Goal: Task Accomplishment & Management: Manage account settings

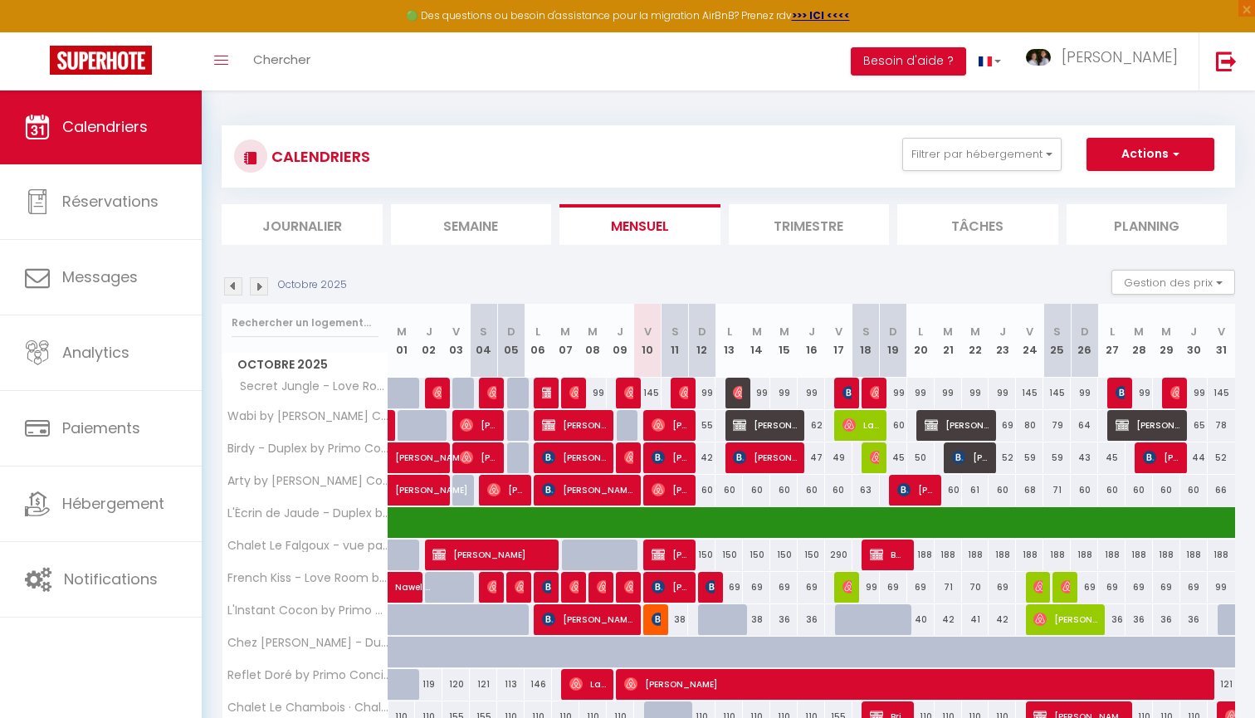
select select
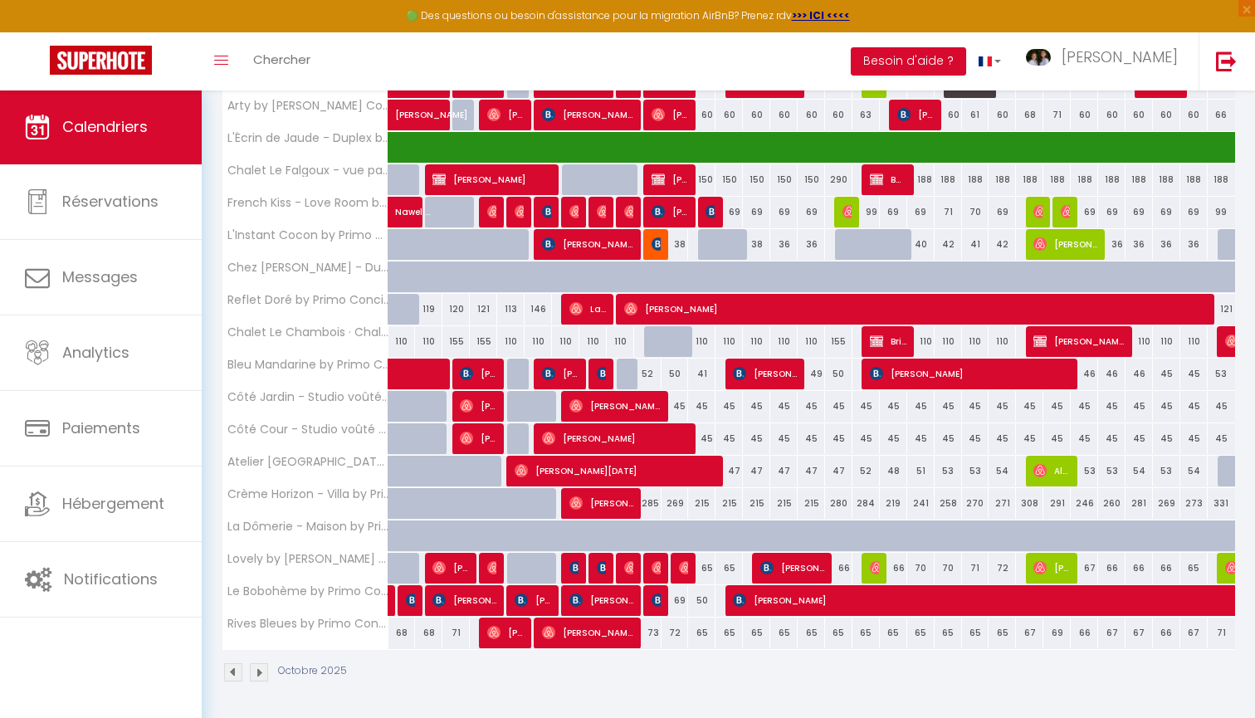
scroll to position [374, 0]
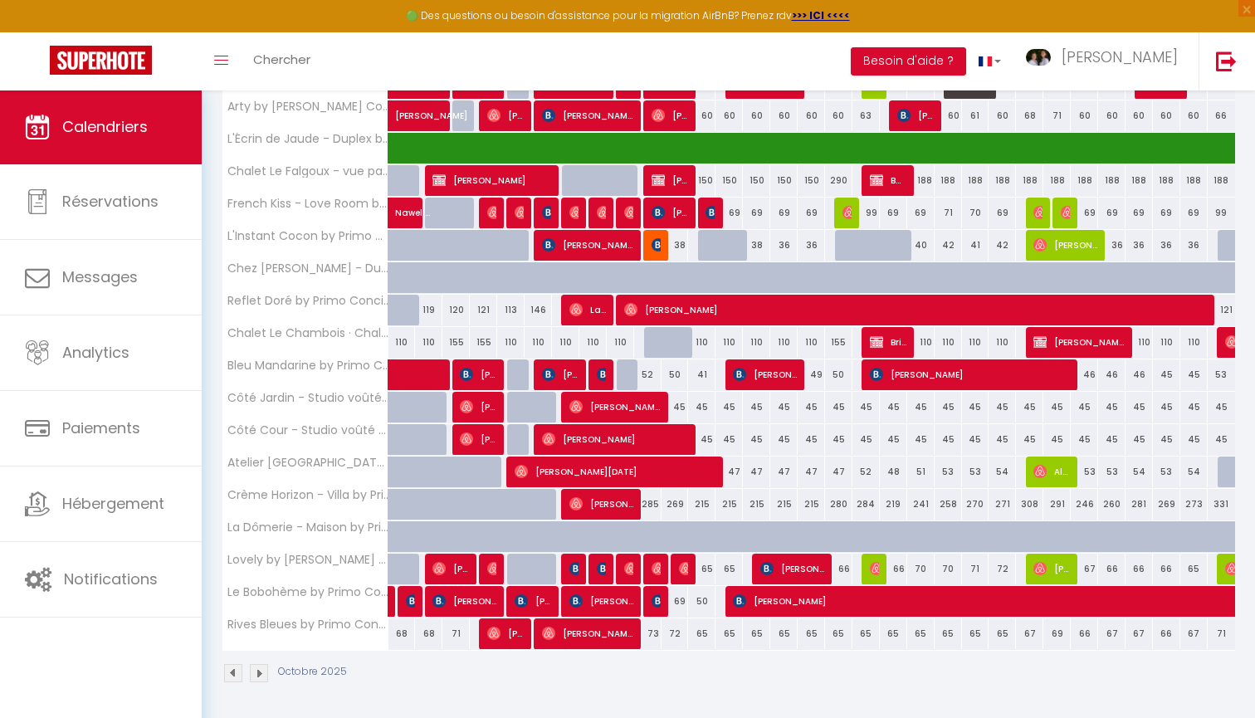
click at [891, 336] on span "Brice LE BOURDAIS" at bounding box center [888, 342] width 37 height 32
select select "KO"
select select "0"
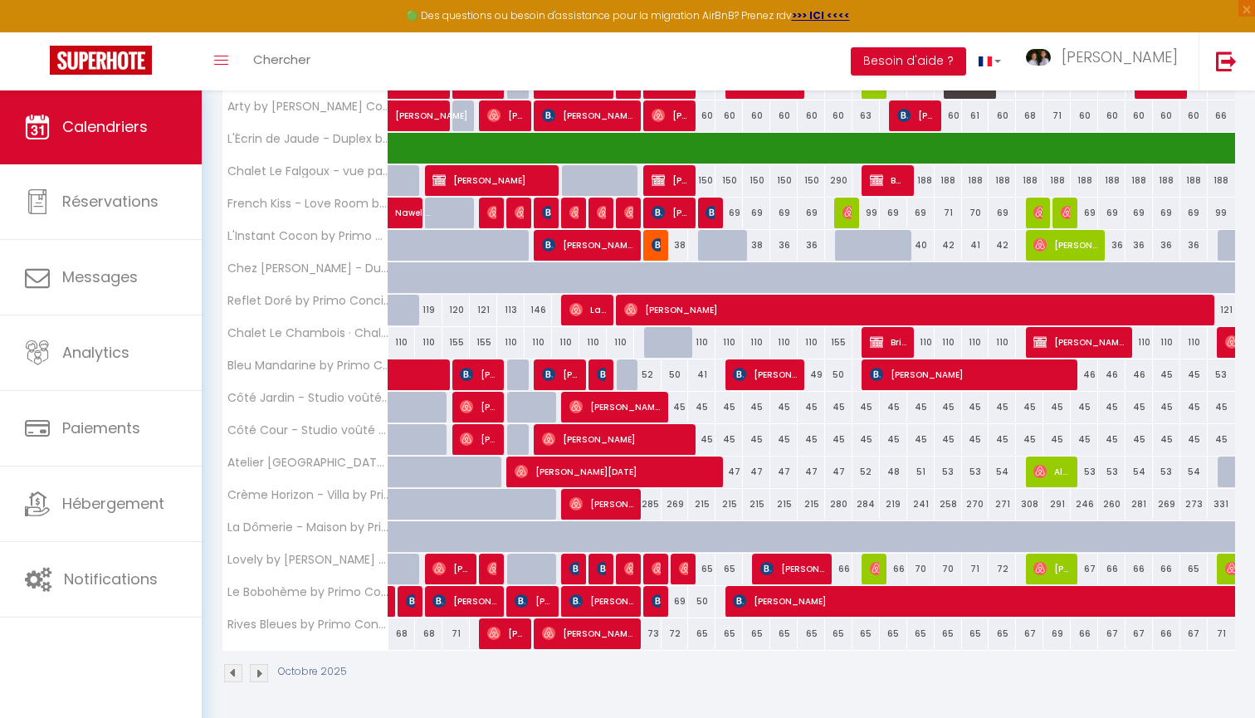
select select "1"
select select
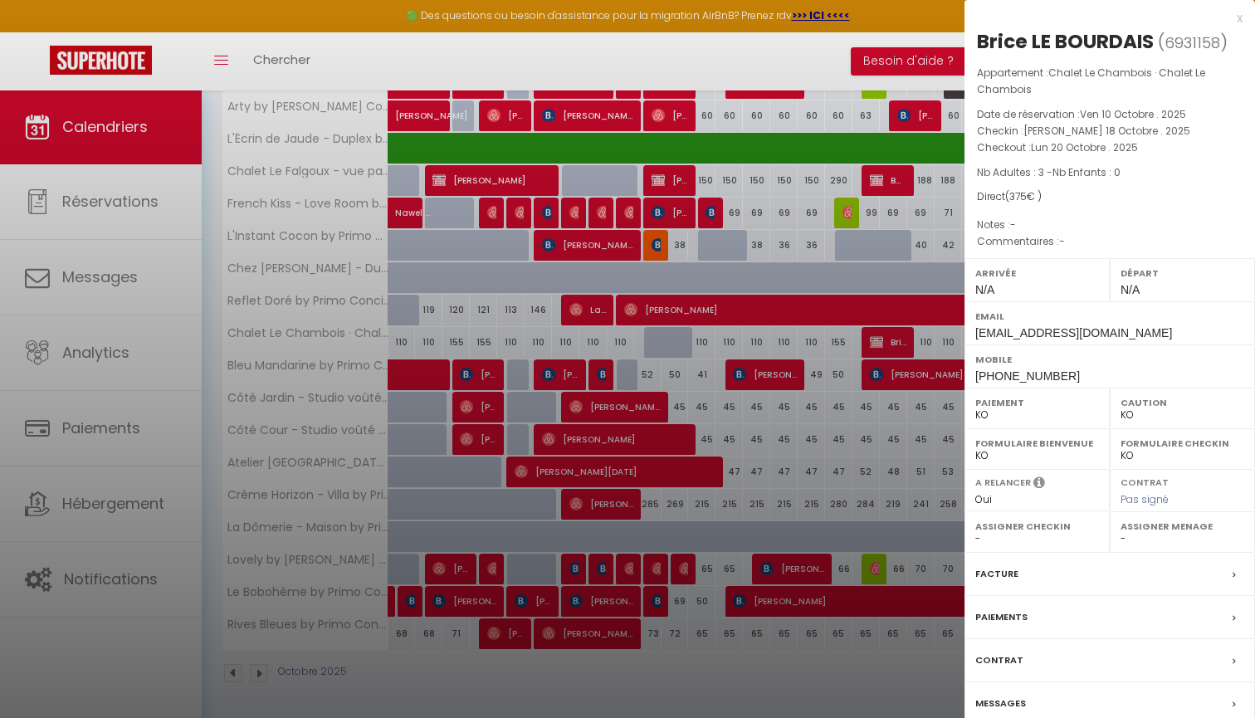
click at [1006, 653] on label "Contrat" at bounding box center [999, 659] width 48 height 17
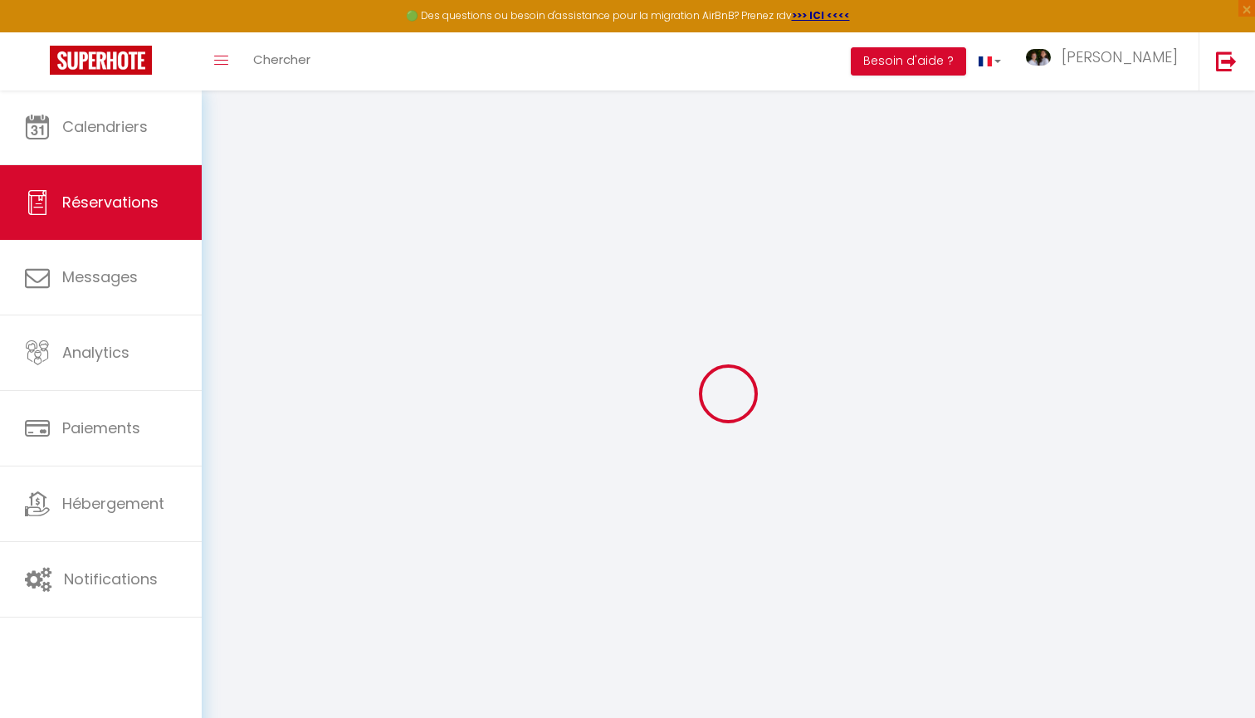
select select
checkbox input "false"
select select
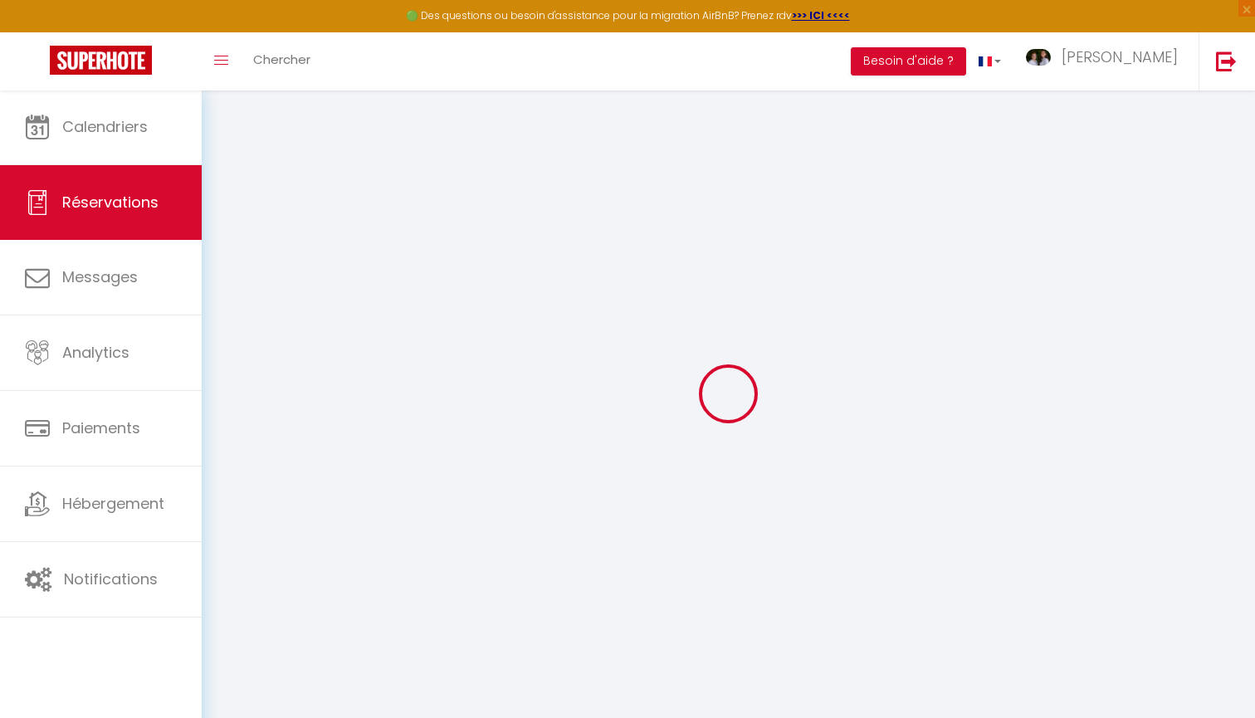
checkbox input "false"
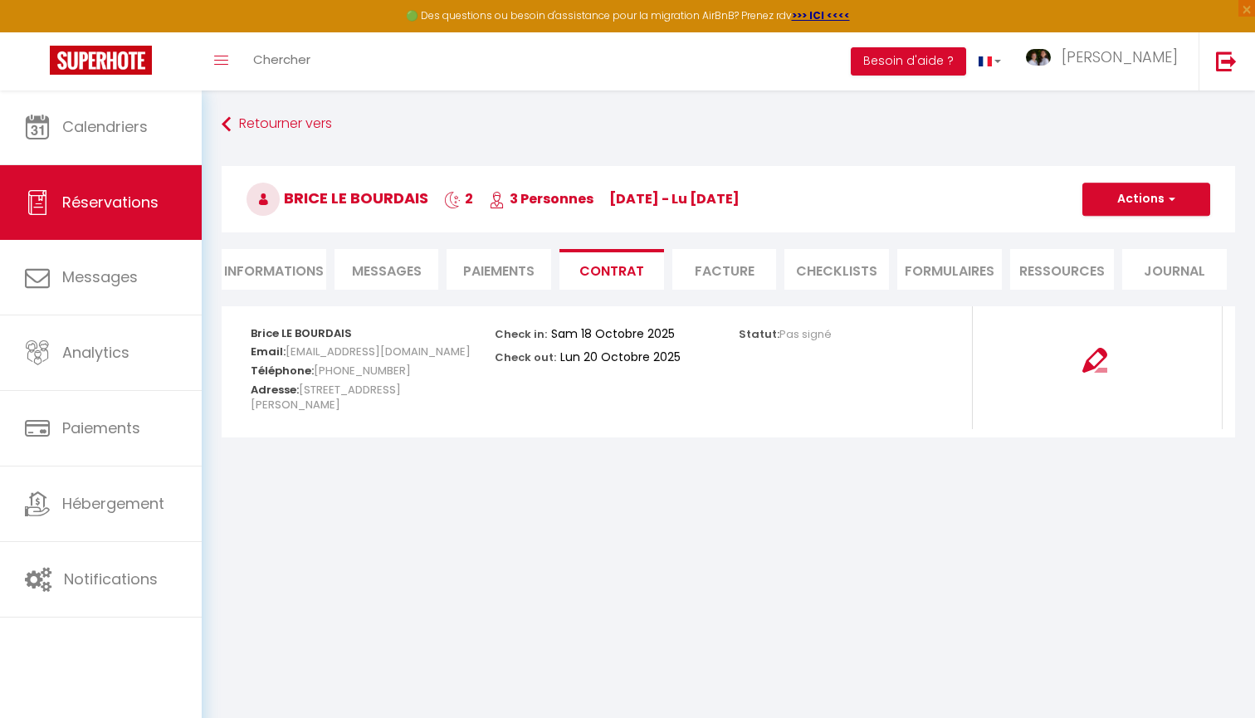
click at [1125, 195] on button "Actions" at bounding box center [1146, 199] width 128 height 33
click at [1124, 278] on link "Copier le lien" at bounding box center [1133, 279] width 139 height 22
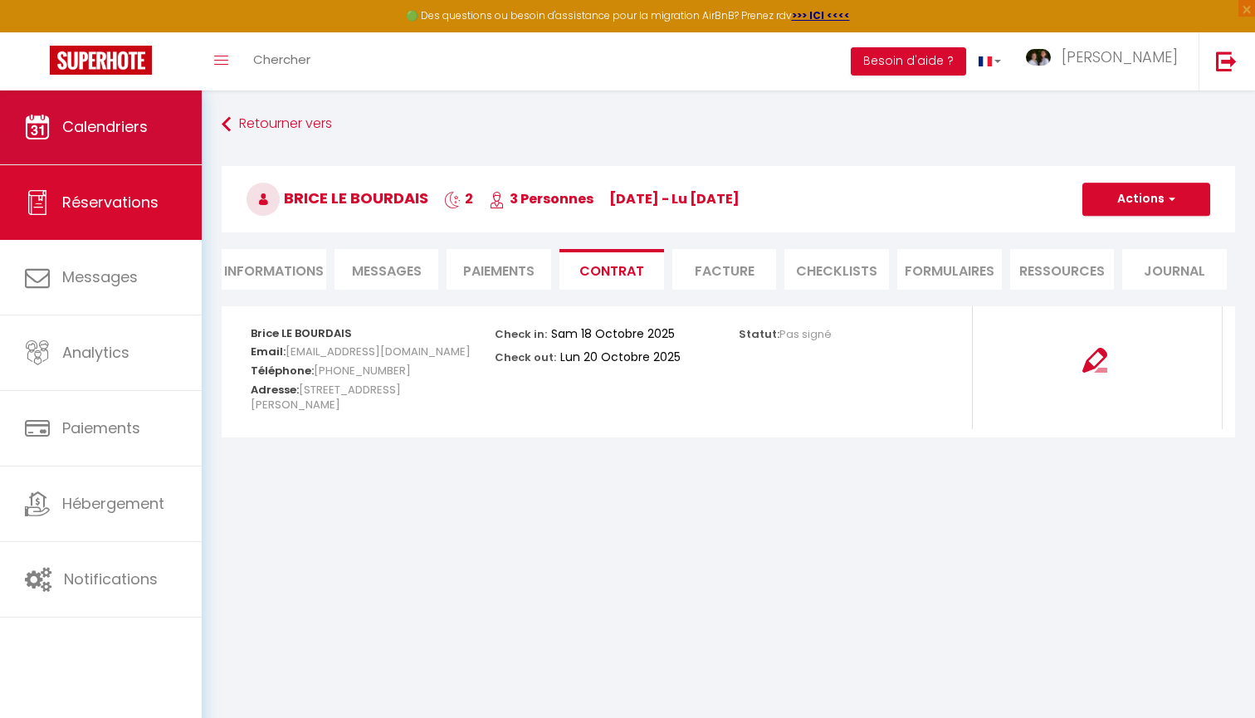
click at [111, 119] on span "Calendriers" at bounding box center [104, 126] width 85 height 21
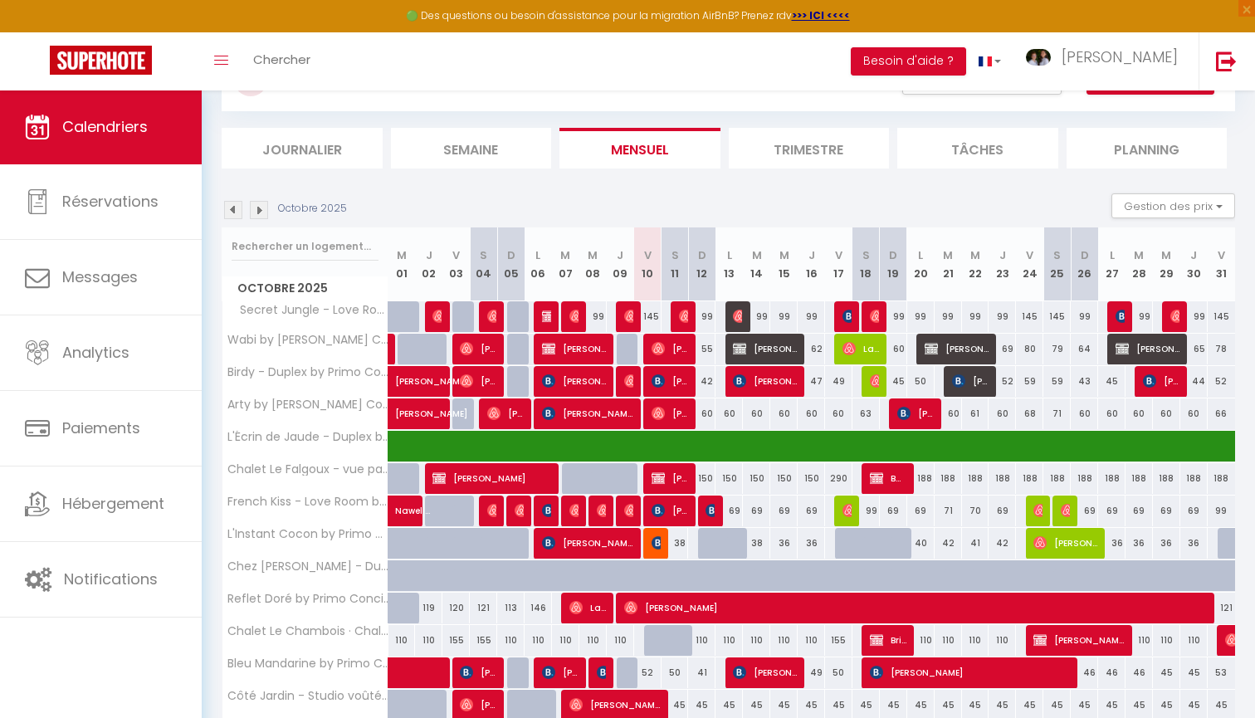
scroll to position [188, 0]
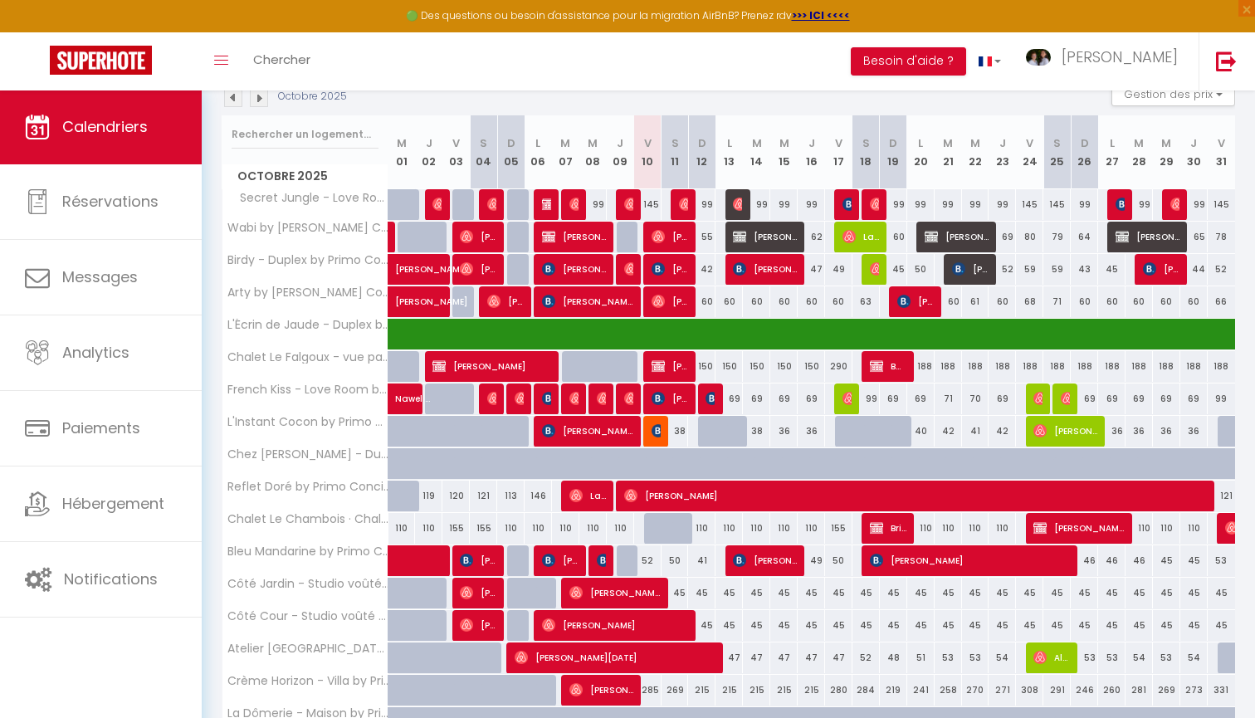
click at [888, 529] on span "Brice LE BOURDAIS" at bounding box center [888, 528] width 37 height 32
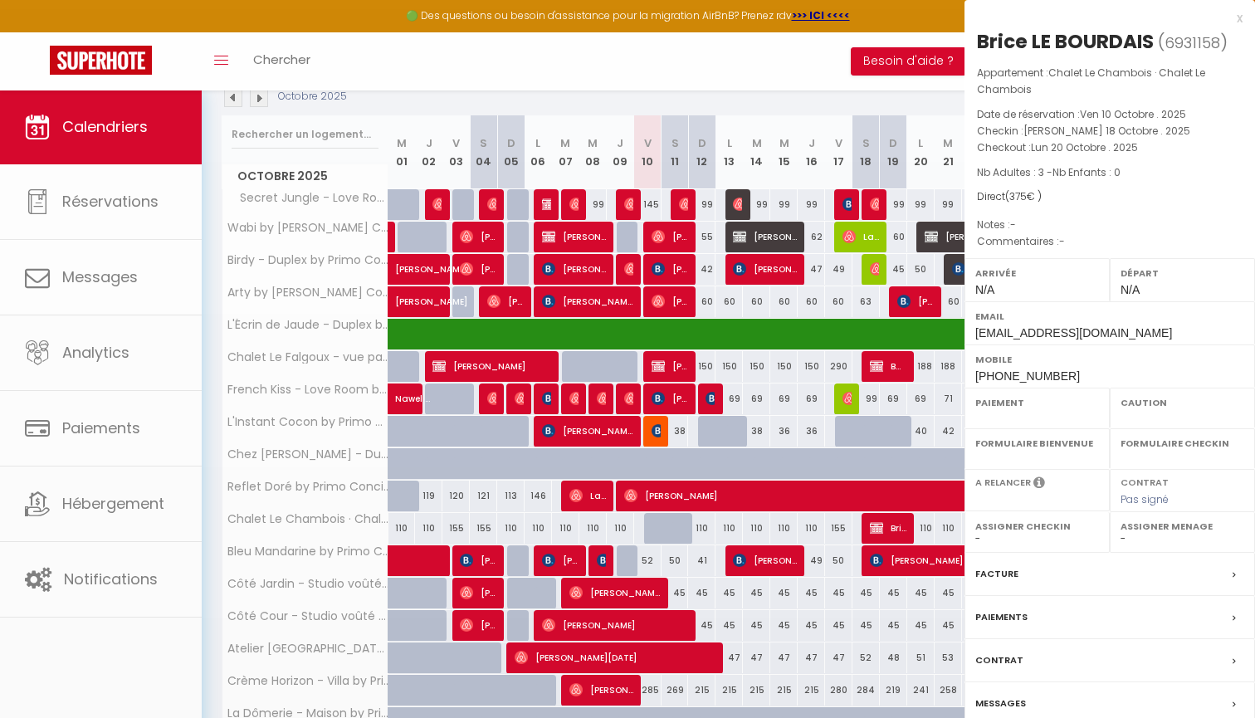
select select "KO"
select select "0"
select select "1"
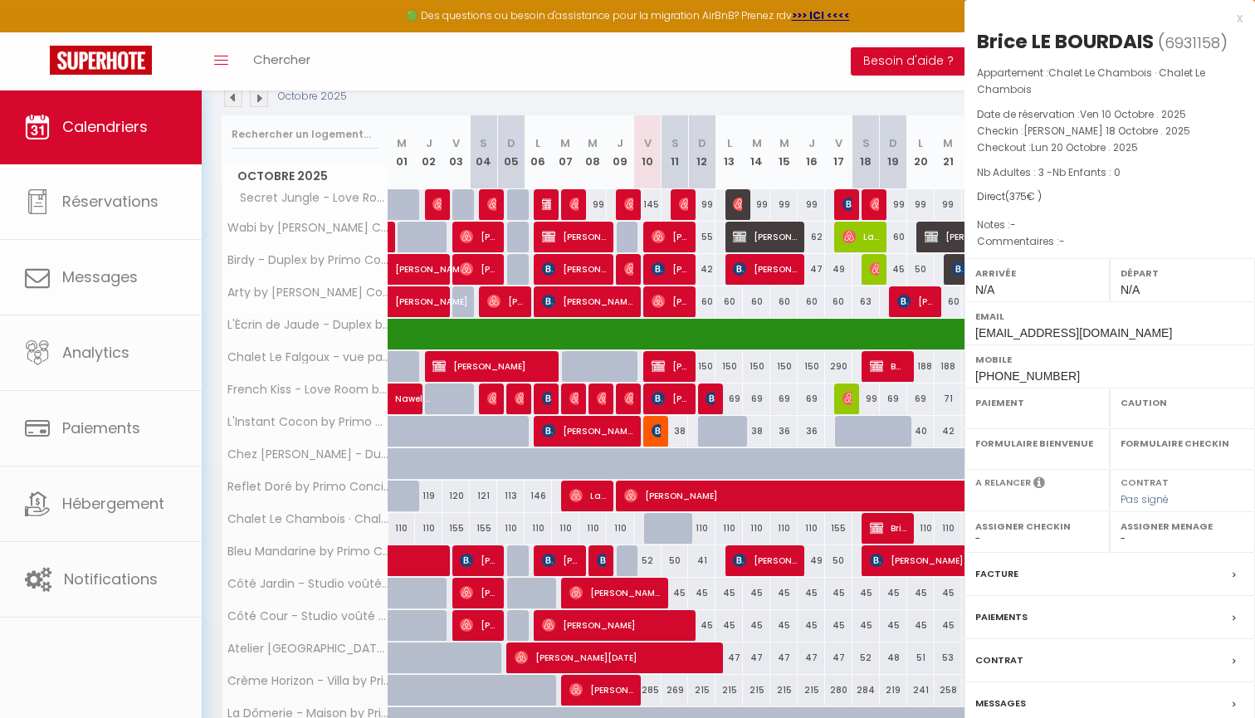
select select
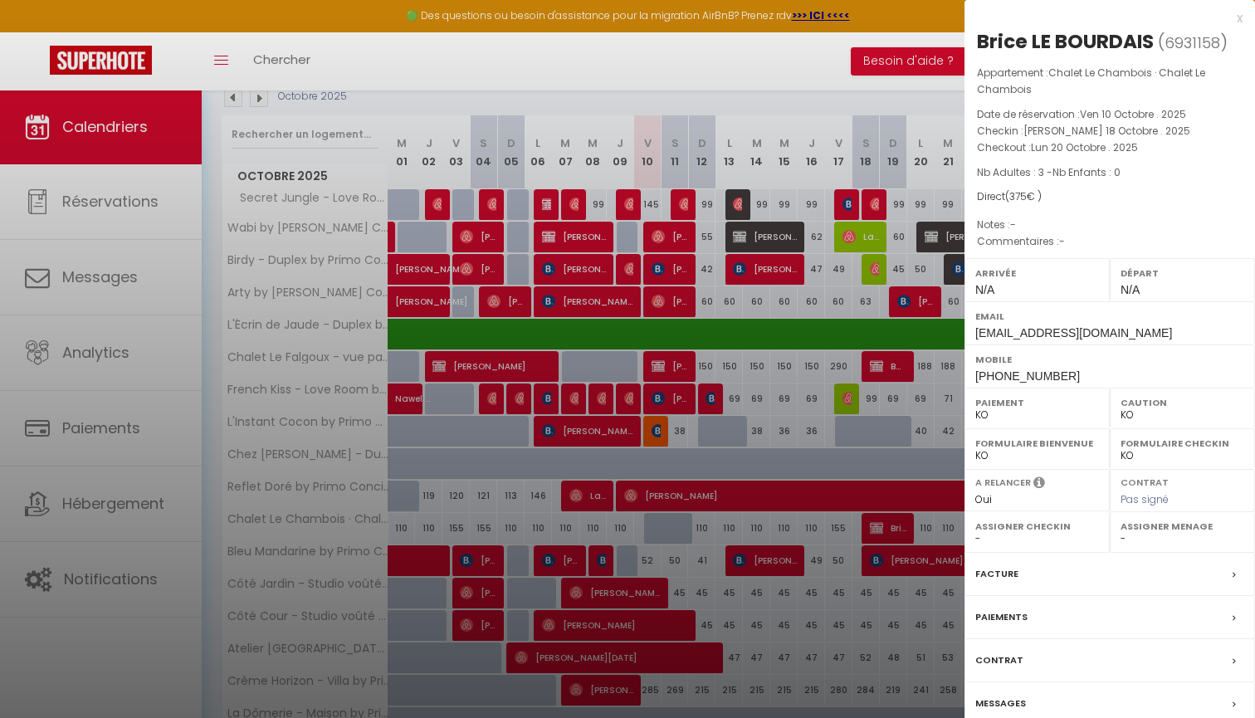
click at [1011, 701] on label "Messages" at bounding box center [1000, 703] width 51 height 17
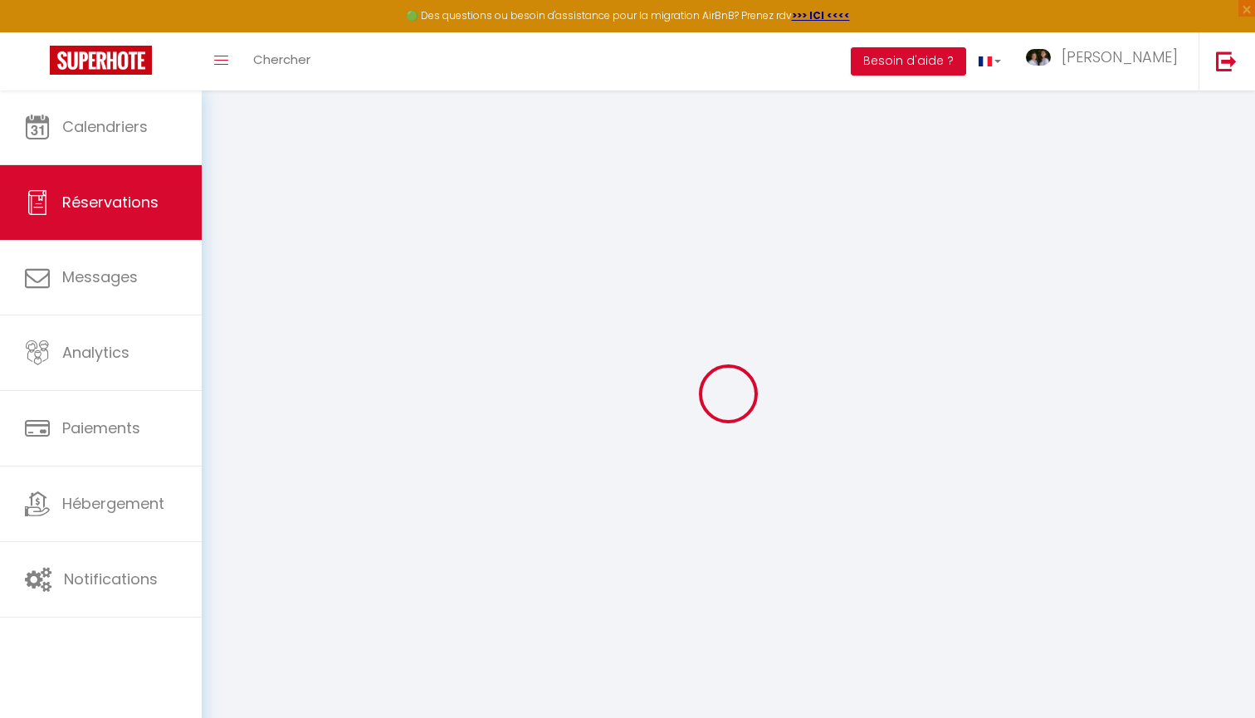
select select
checkbox input "false"
select select
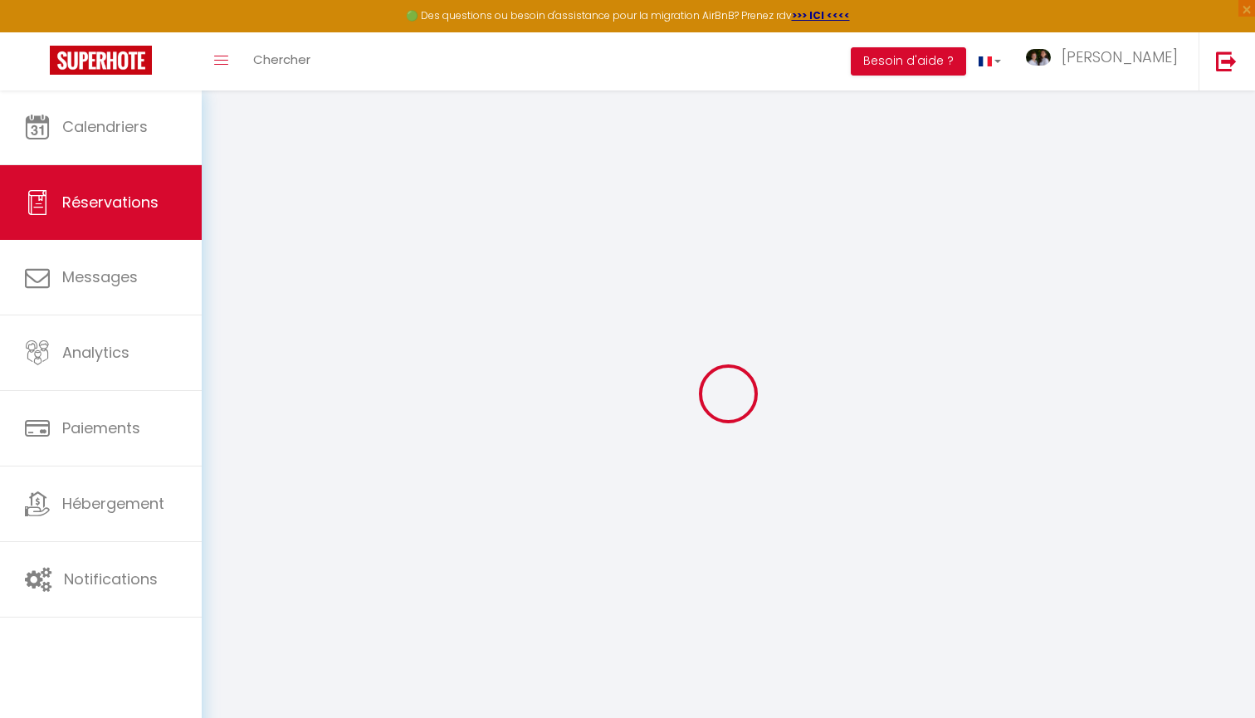
checkbox input "false"
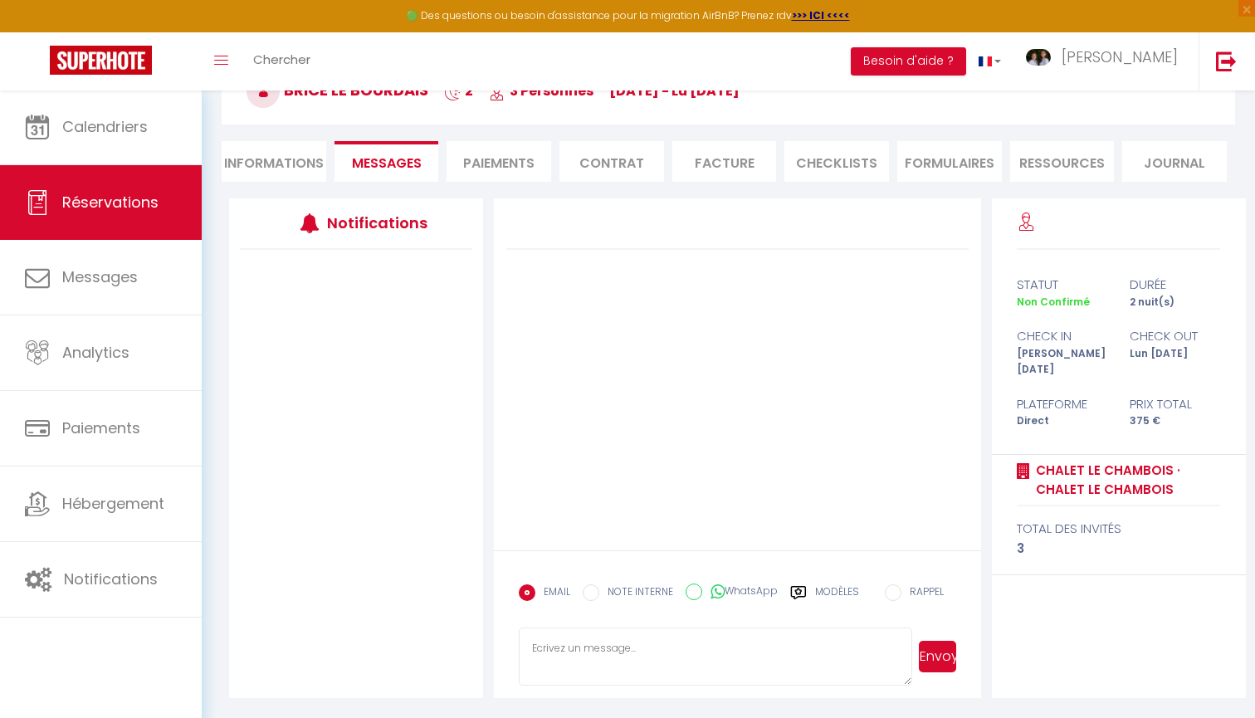
scroll to position [108, 0]
click at [313, 174] on li "Informations" at bounding box center [274, 161] width 105 height 41
select select
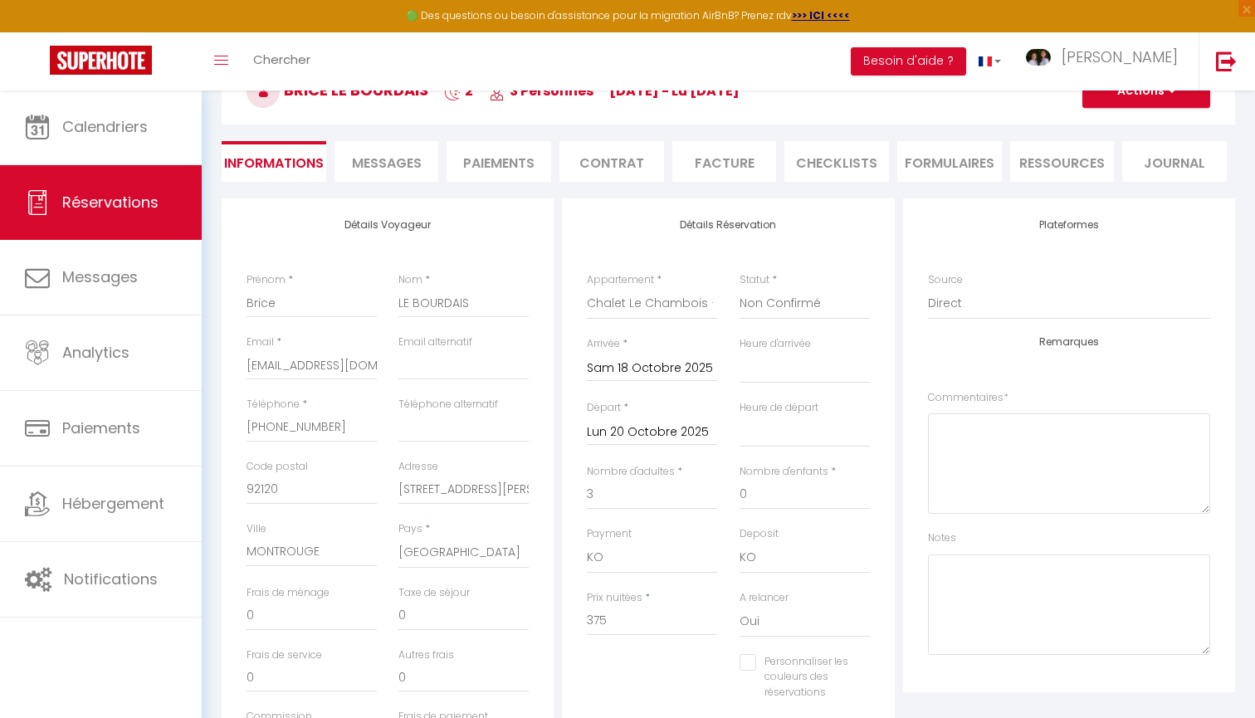
click at [399, 164] on span "Messages" at bounding box center [387, 163] width 70 height 19
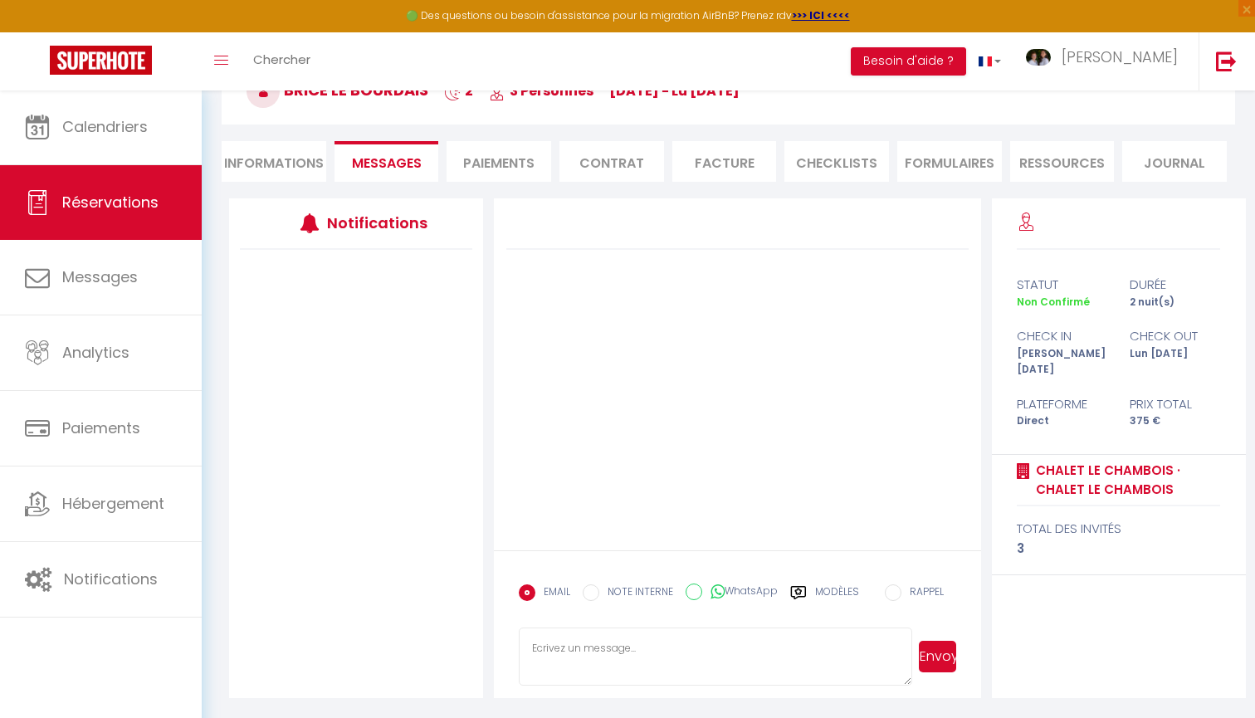
click at [617, 650] on textarea at bounding box center [715, 656] width 393 height 58
paste textarea "Bonjour Brice, Pour confirmer votre réservation au Chalet Le CHAMBOIS à MUROL, …"
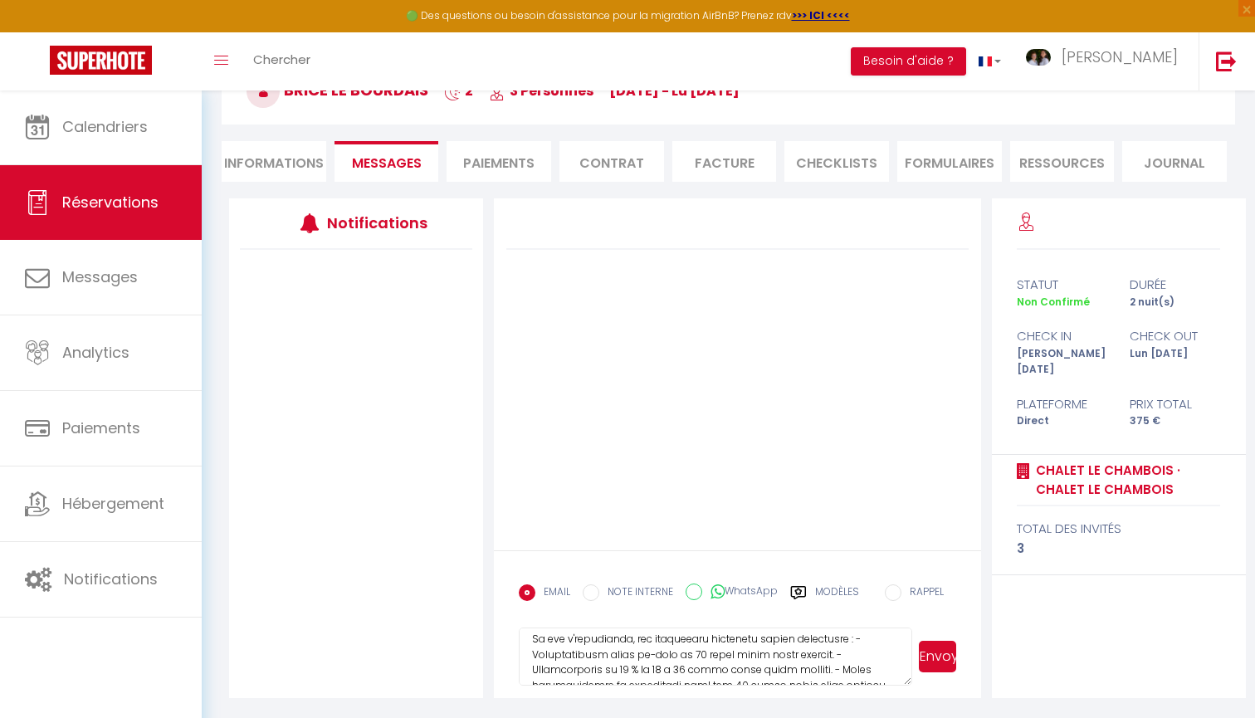
scroll to position [280, 0]
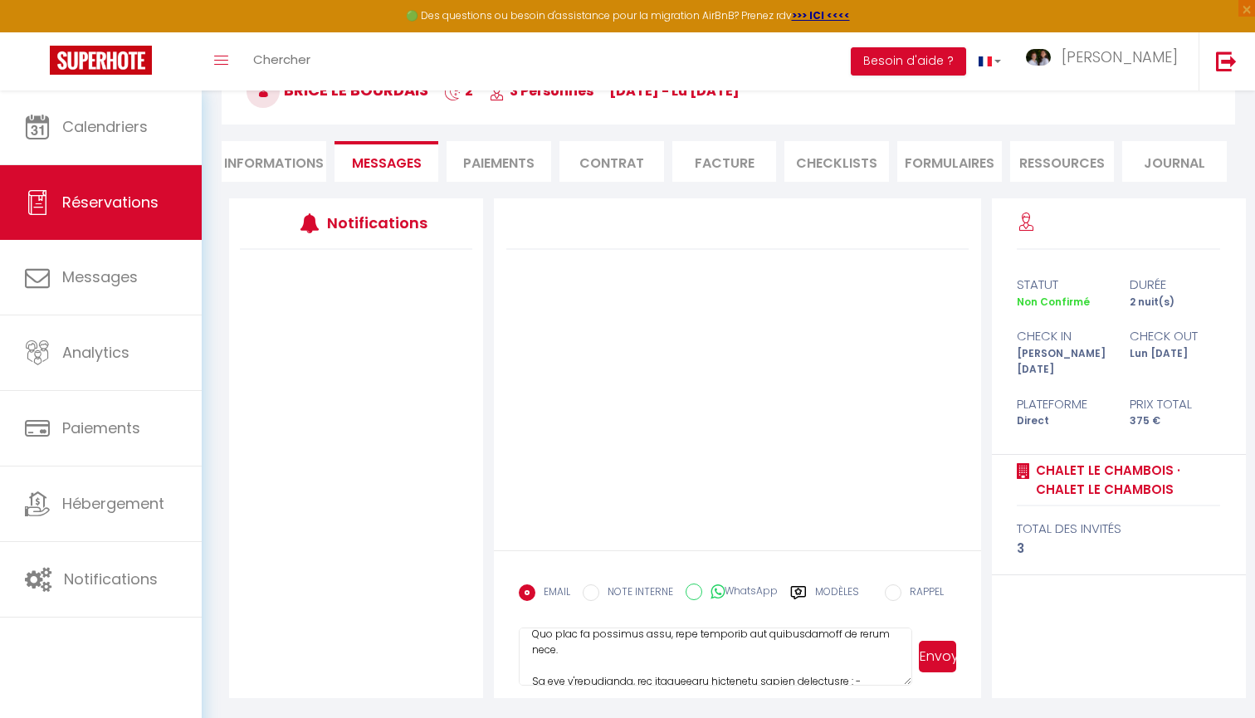
click at [849, 654] on textarea at bounding box center [715, 656] width 393 height 58
click at [846, 660] on textarea at bounding box center [715, 656] width 393 height 58
click at [843, 670] on textarea at bounding box center [715, 656] width 393 height 58
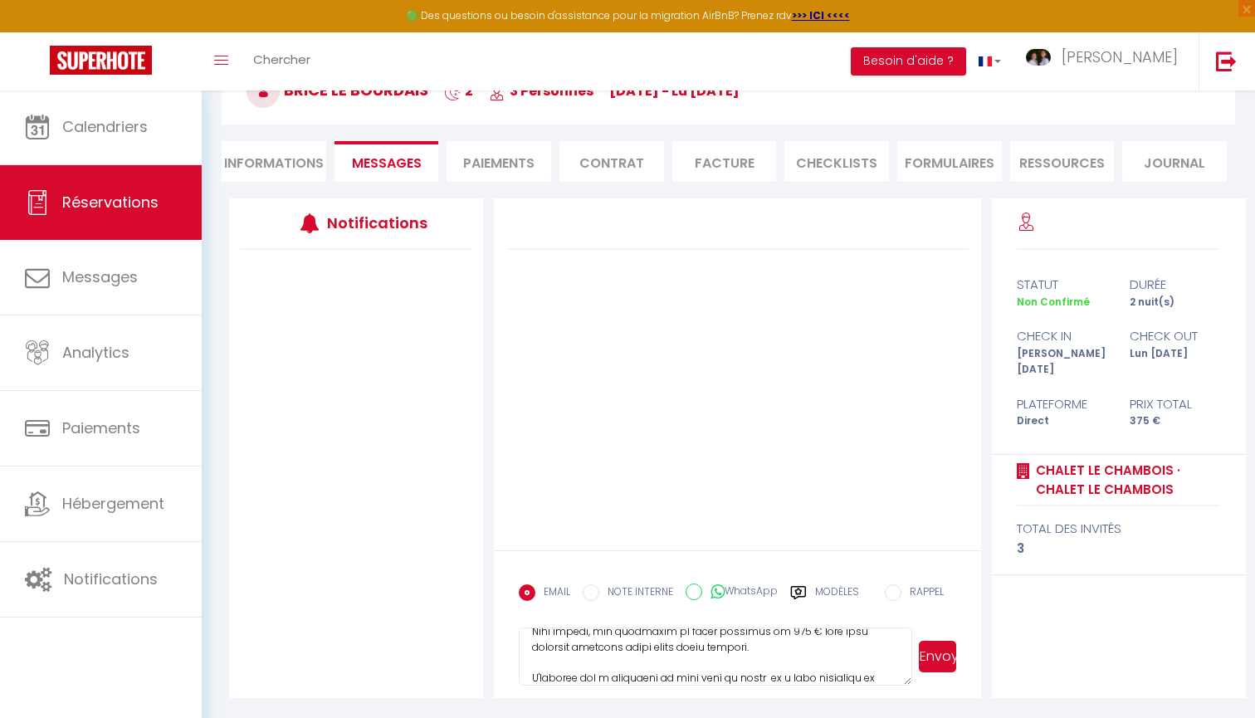
click at [757, 645] on textarea at bounding box center [715, 656] width 393 height 58
type textarea "Bonjour Brice, Pour confirmer votre réservation au Chalet Le CHAMBOIS à MUROL, …"
click at [946, 651] on button "Envoyer" at bounding box center [937, 657] width 37 height 32
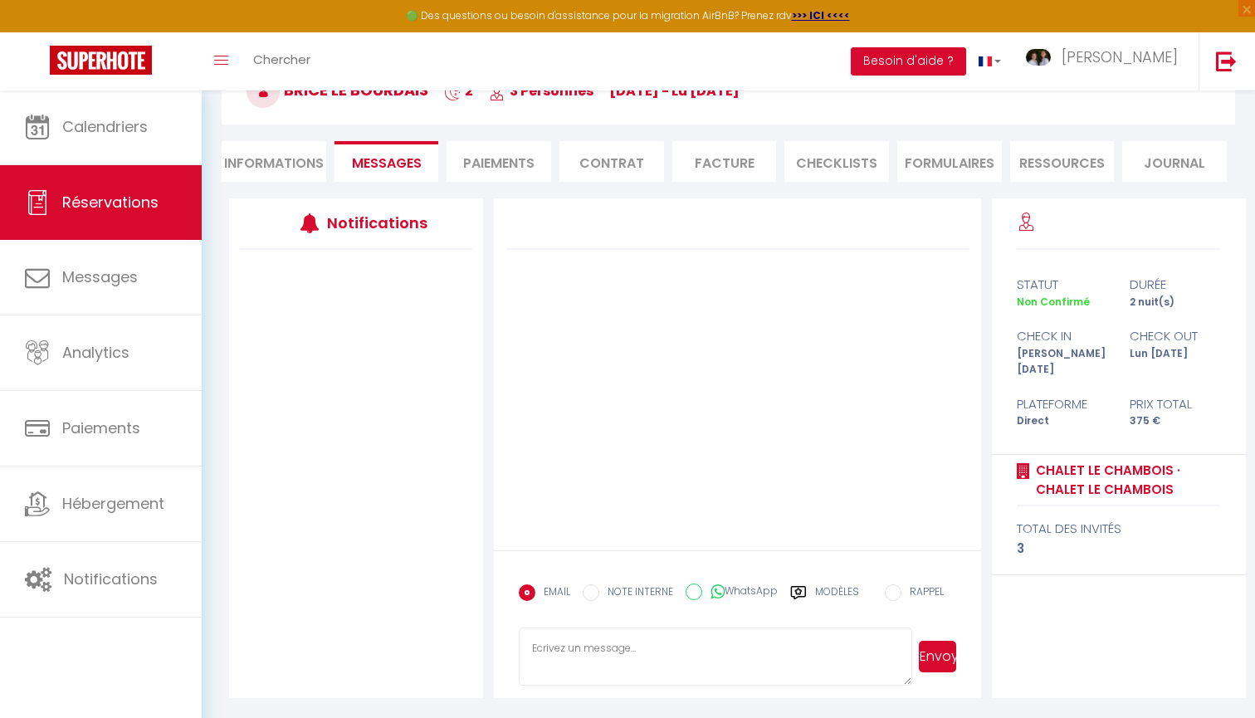
scroll to position [108, 0]
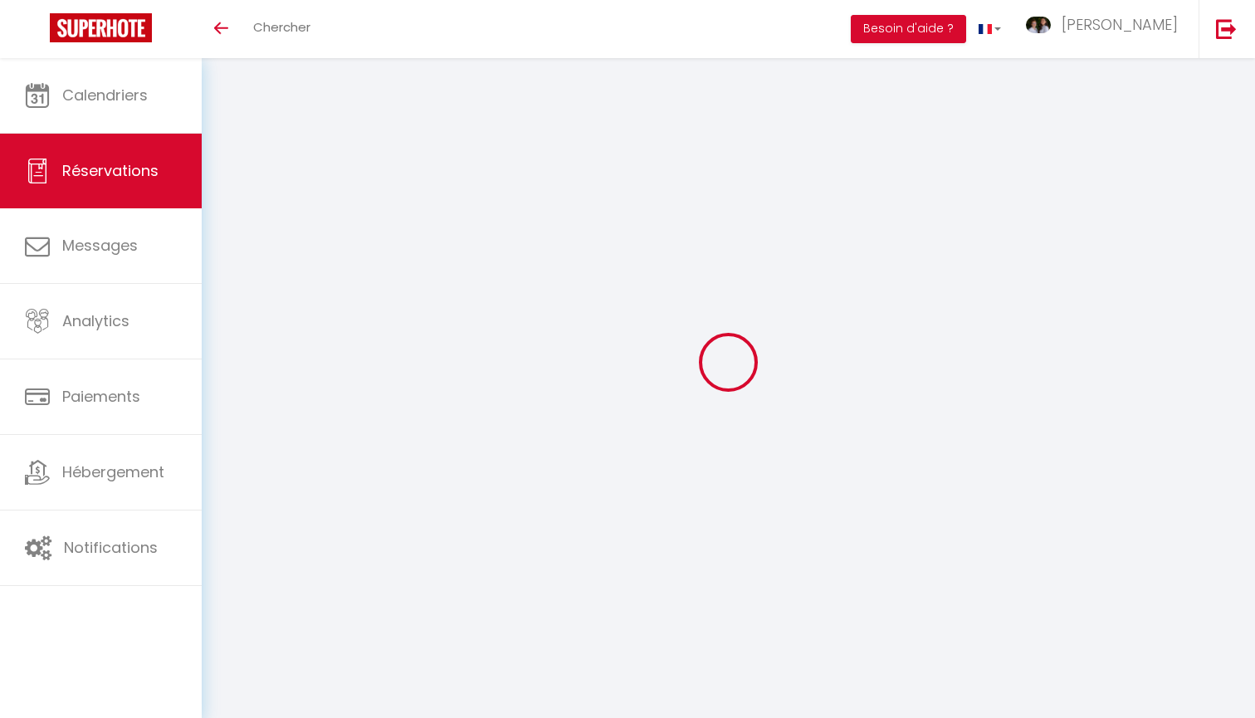
scroll to position [58, 0]
select select
checkbox input "false"
select select
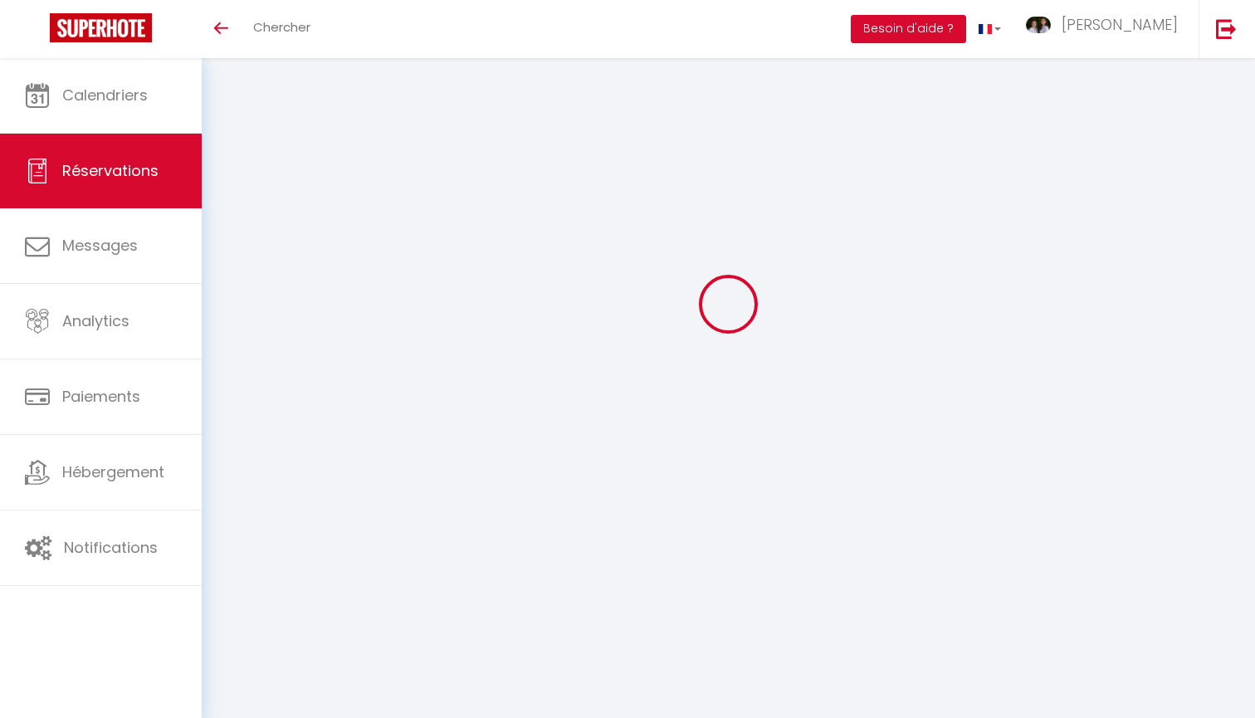
select select
checkbox input "false"
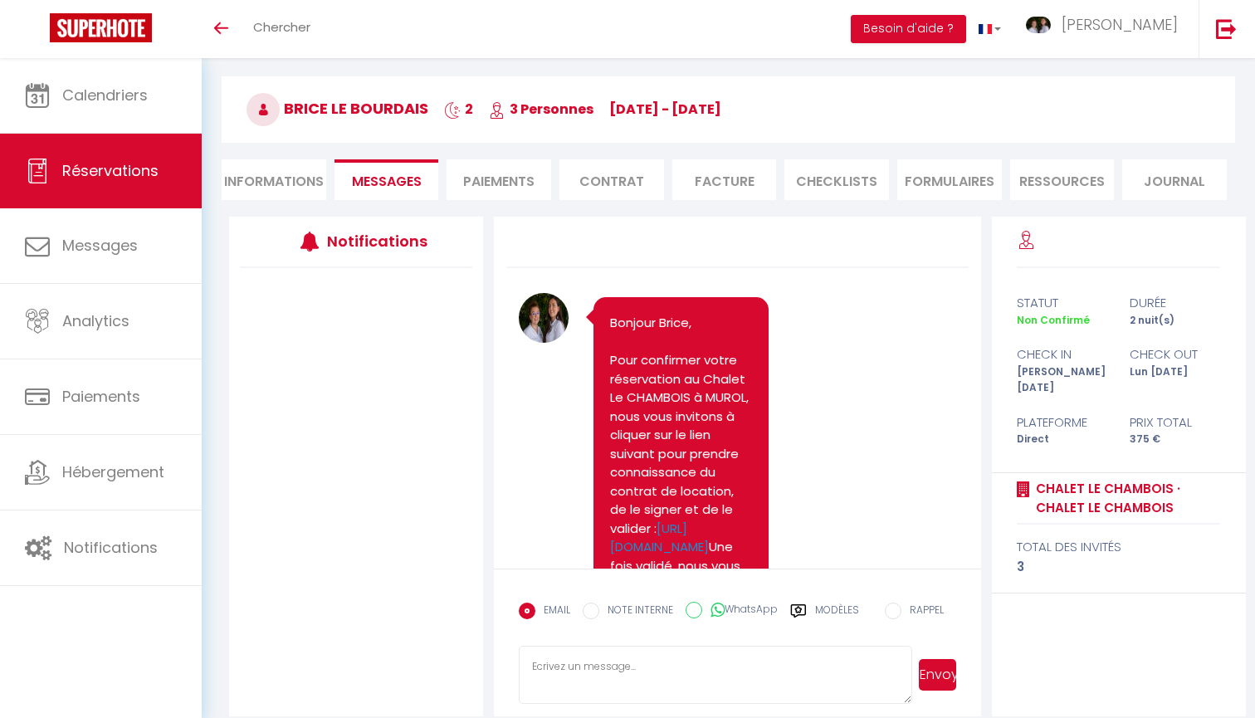
scroll to position [0, 0]
click at [285, 182] on li "Informations" at bounding box center [274, 179] width 105 height 41
select select
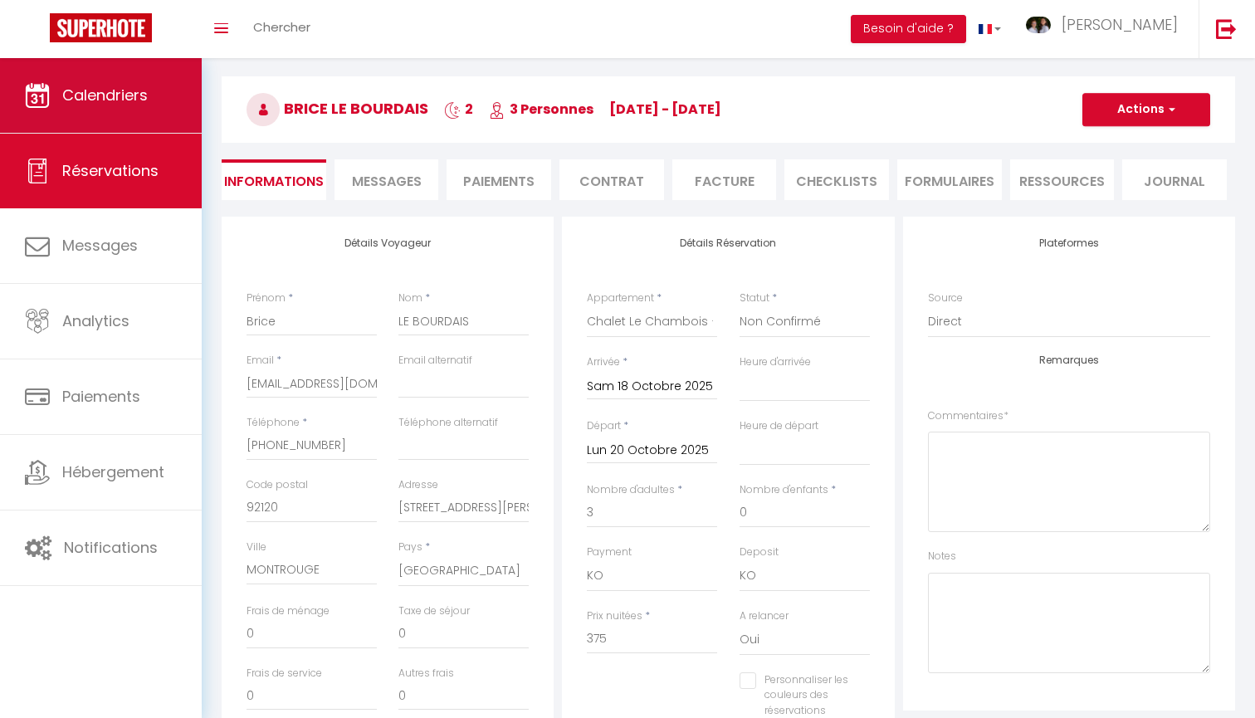
click at [144, 114] on link "Calendriers" at bounding box center [101, 95] width 202 height 75
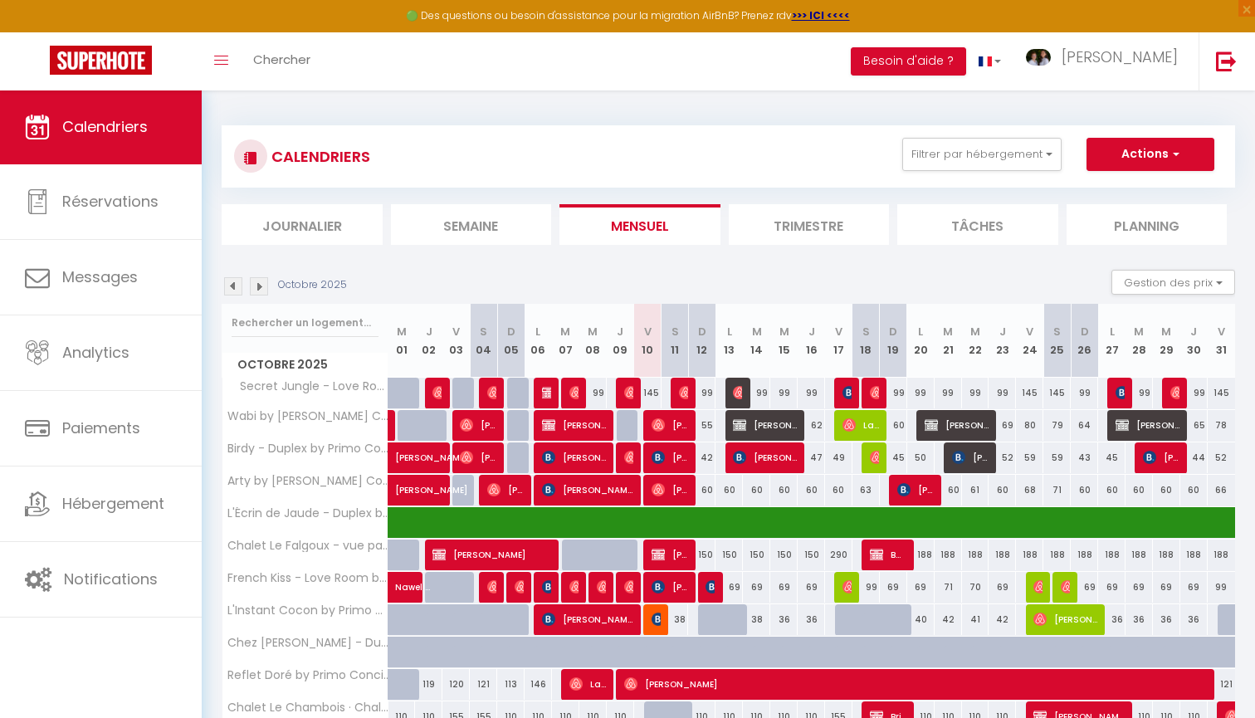
click at [266, 285] on img at bounding box center [259, 286] width 18 height 18
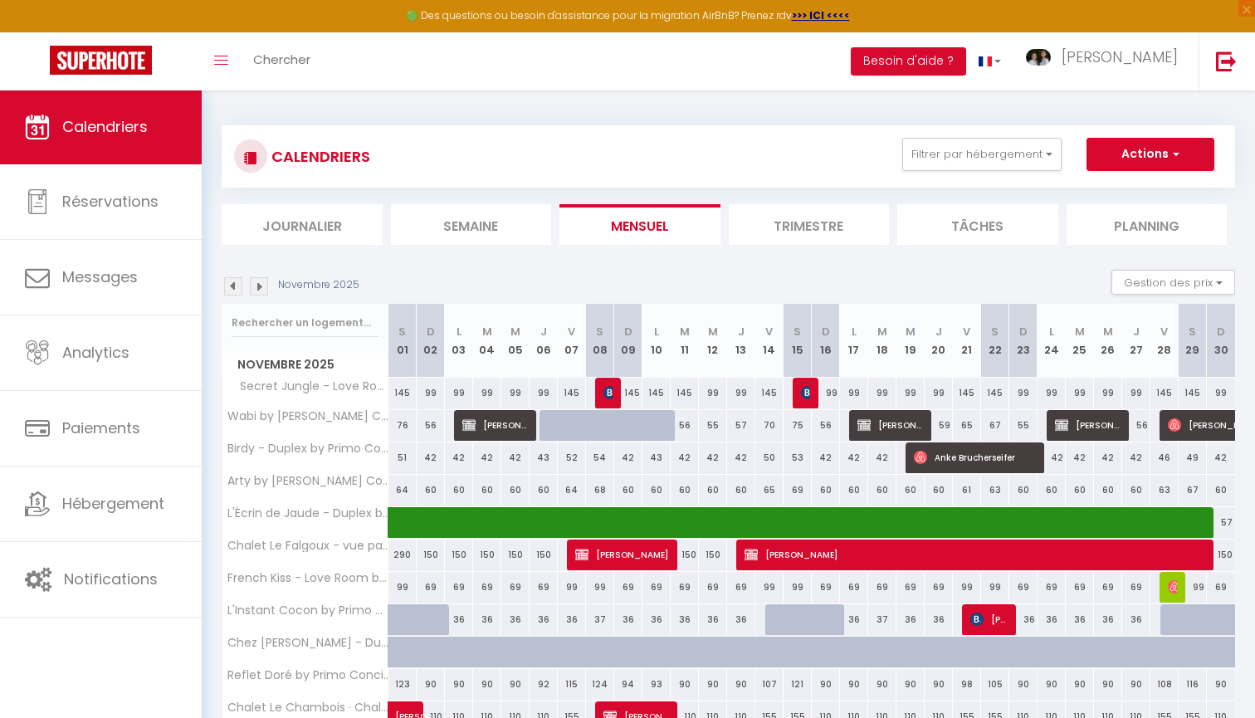
click at [266, 285] on img at bounding box center [259, 286] width 18 height 18
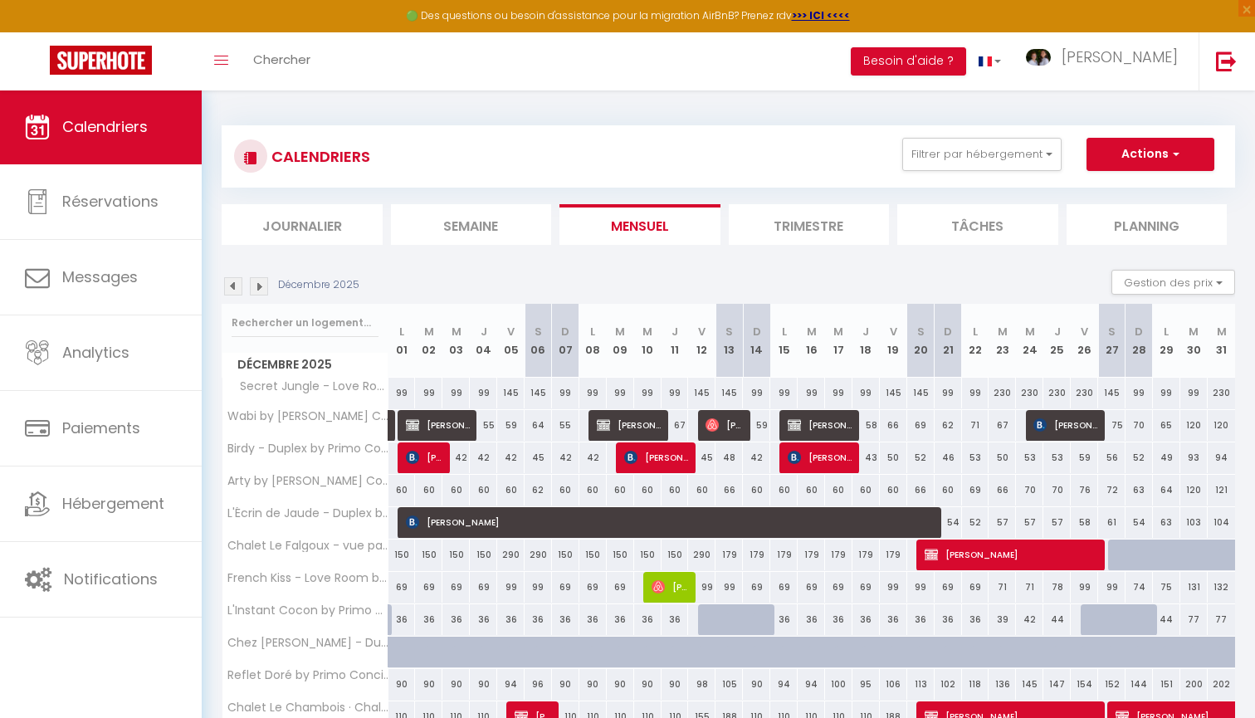
click at [266, 285] on img at bounding box center [259, 286] width 18 height 18
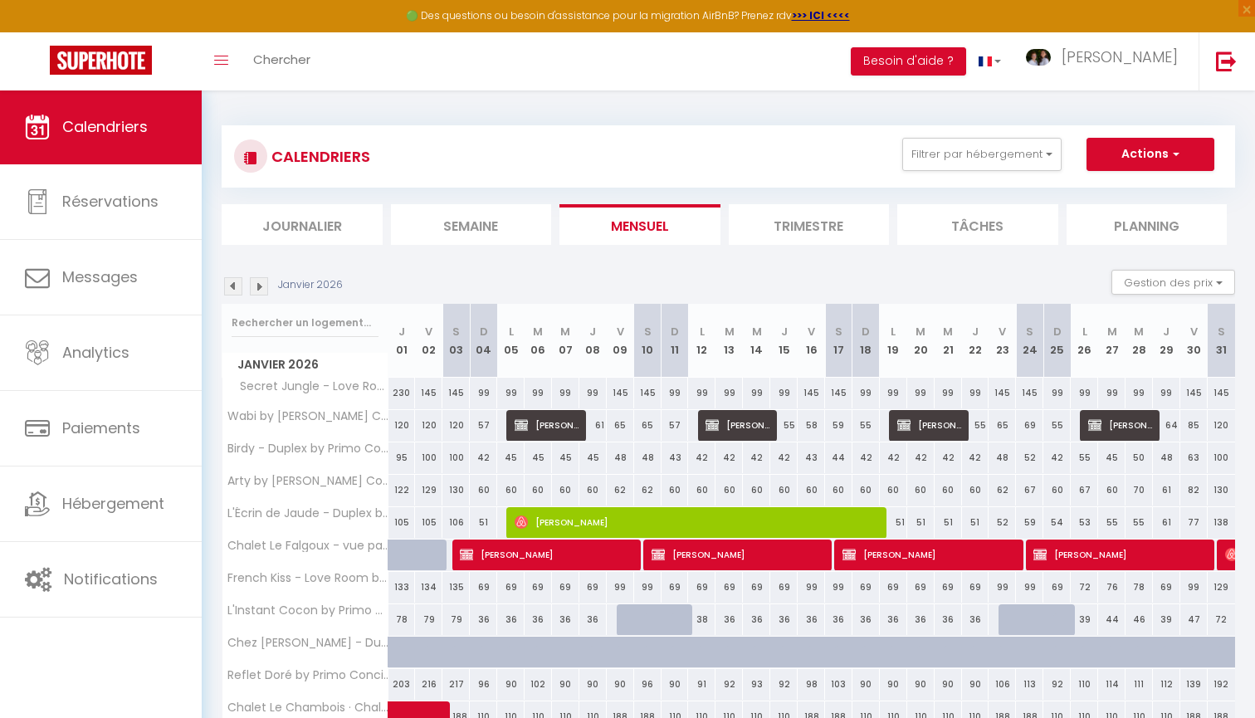
click at [266, 285] on img at bounding box center [259, 286] width 18 height 18
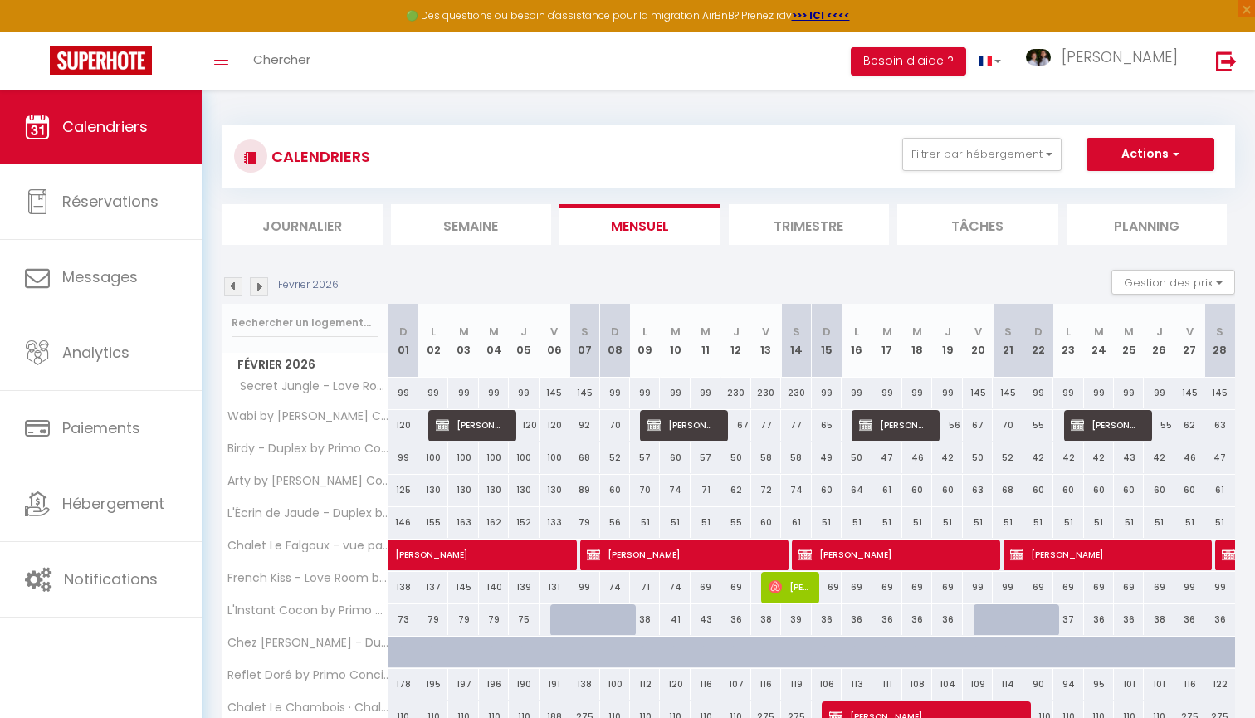
click at [266, 285] on img at bounding box center [259, 286] width 18 height 18
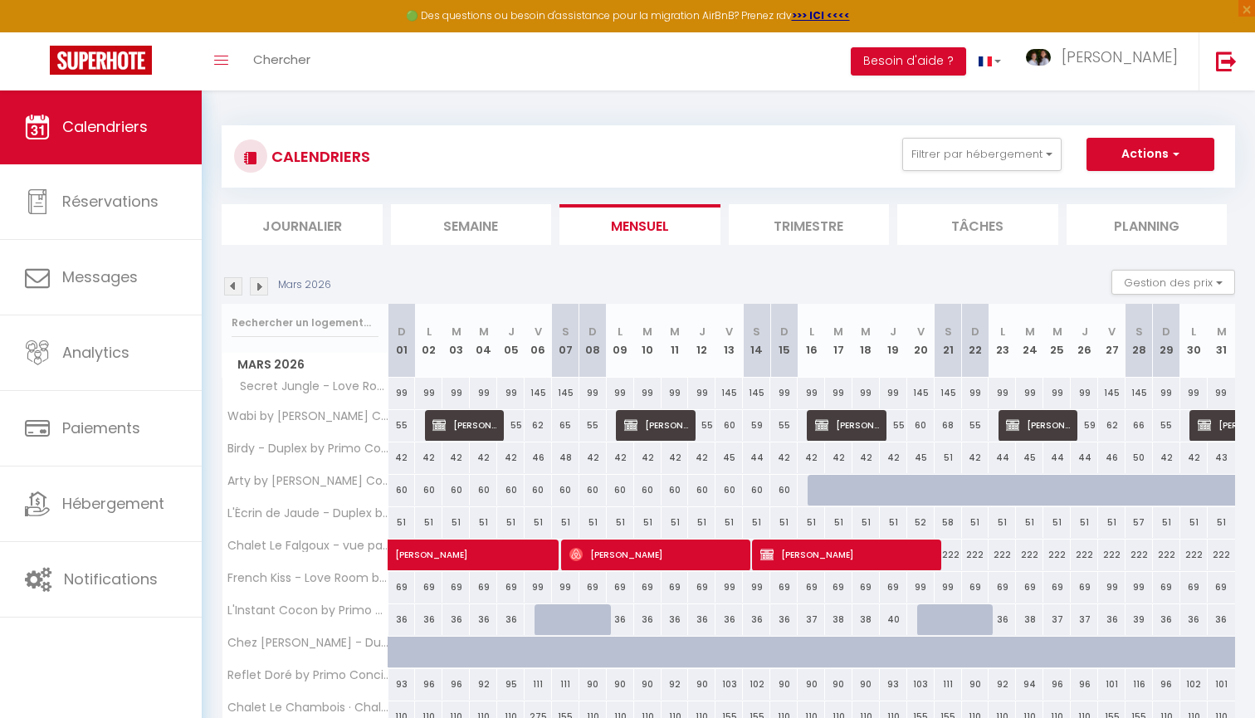
click at [266, 285] on img at bounding box center [259, 286] width 18 height 18
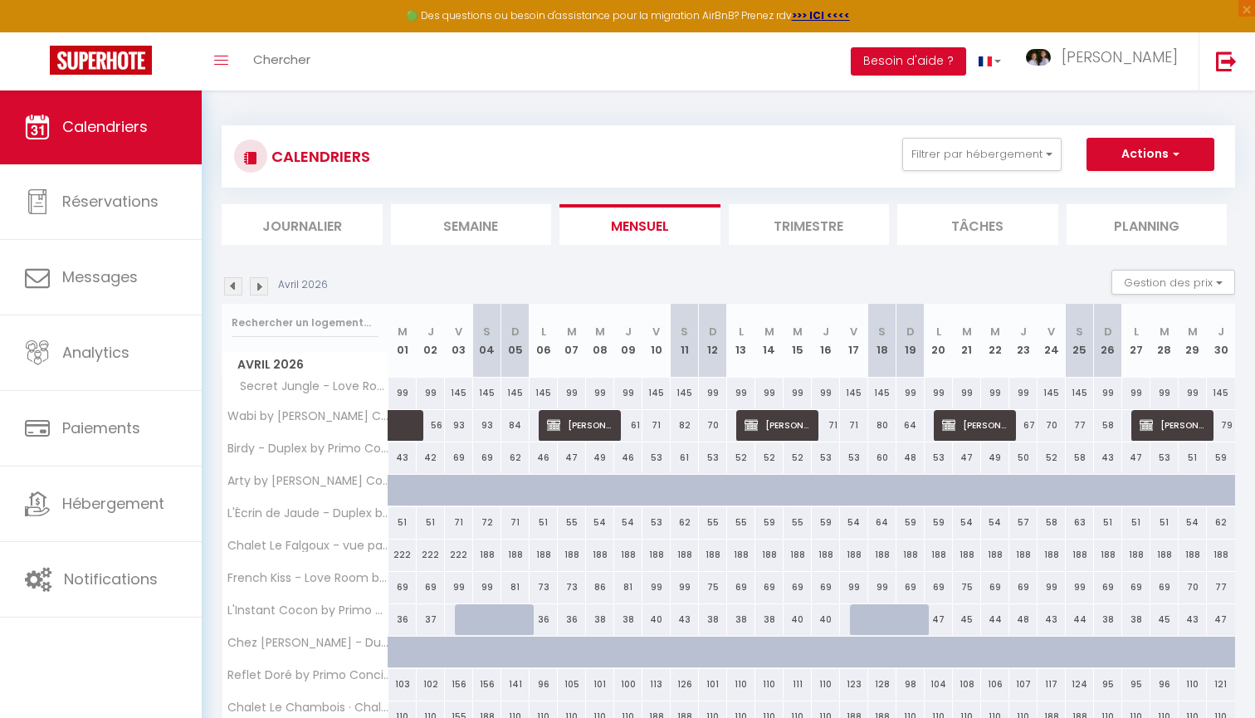
click at [266, 285] on img at bounding box center [259, 286] width 18 height 18
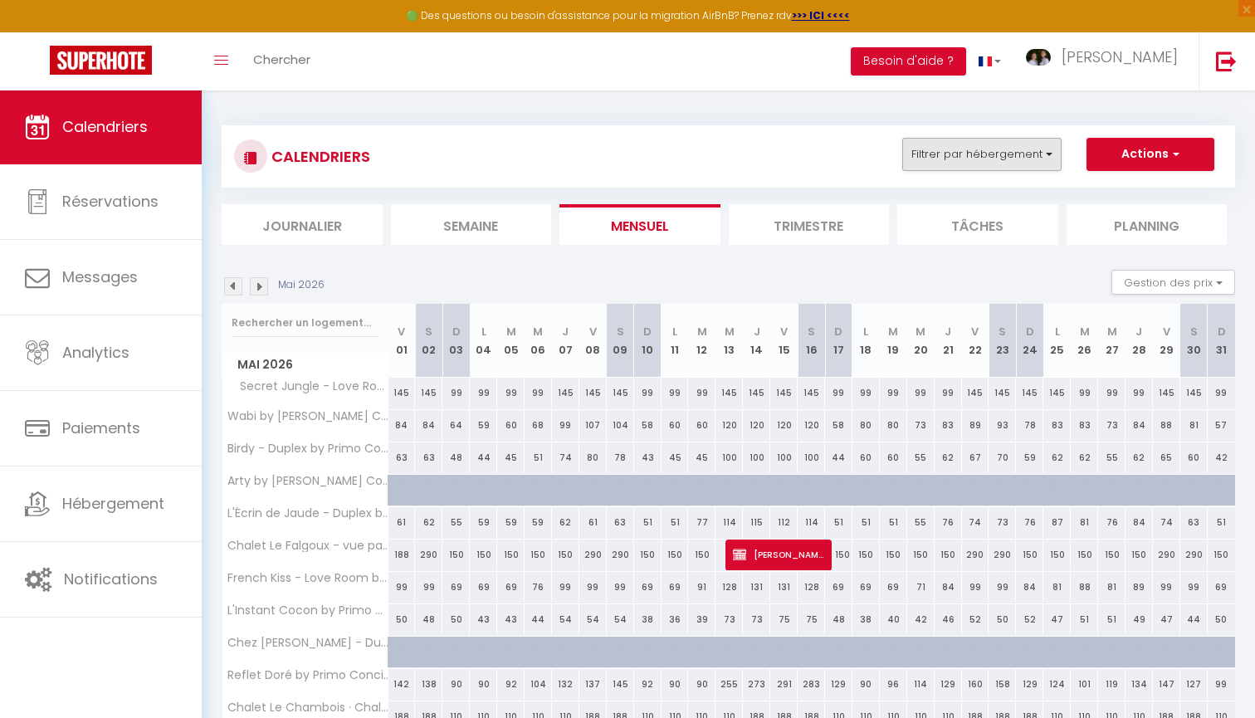
click at [1012, 162] on button "Filtrer par hébergement" at bounding box center [981, 154] width 159 height 33
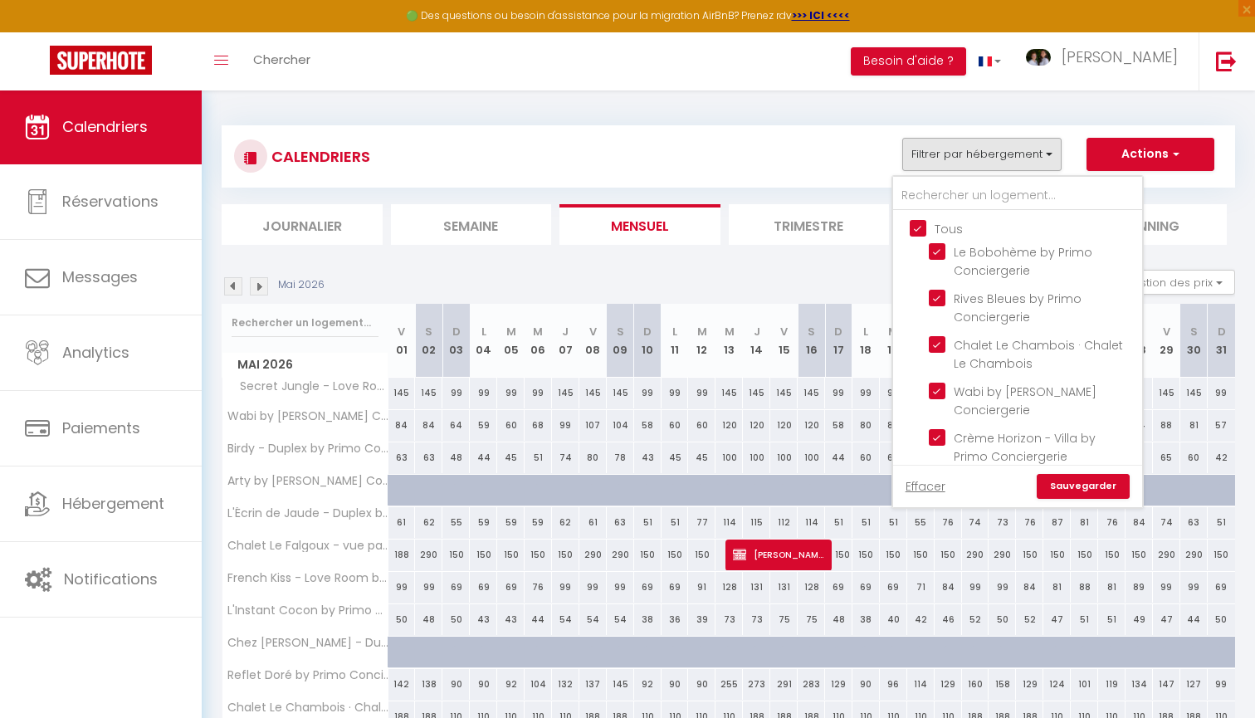
click at [943, 222] on input "Tous" at bounding box center [1033, 227] width 249 height 17
checkbox input "false"
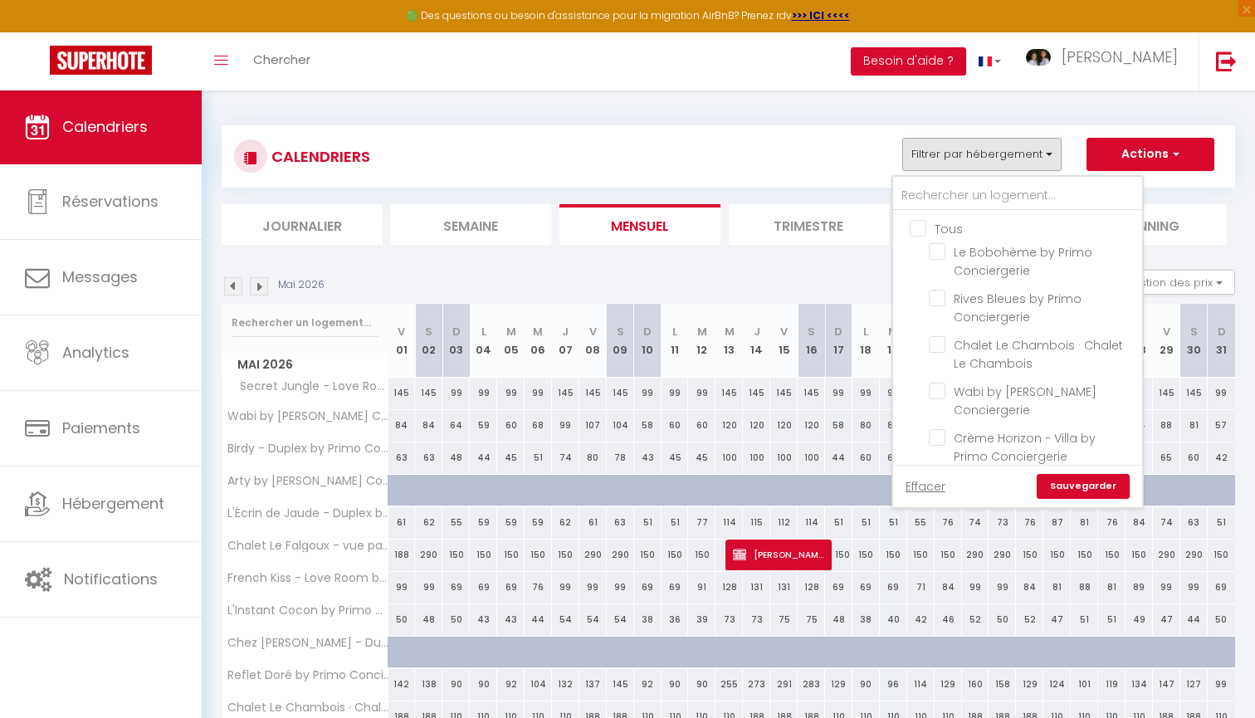
checkbox input "false"
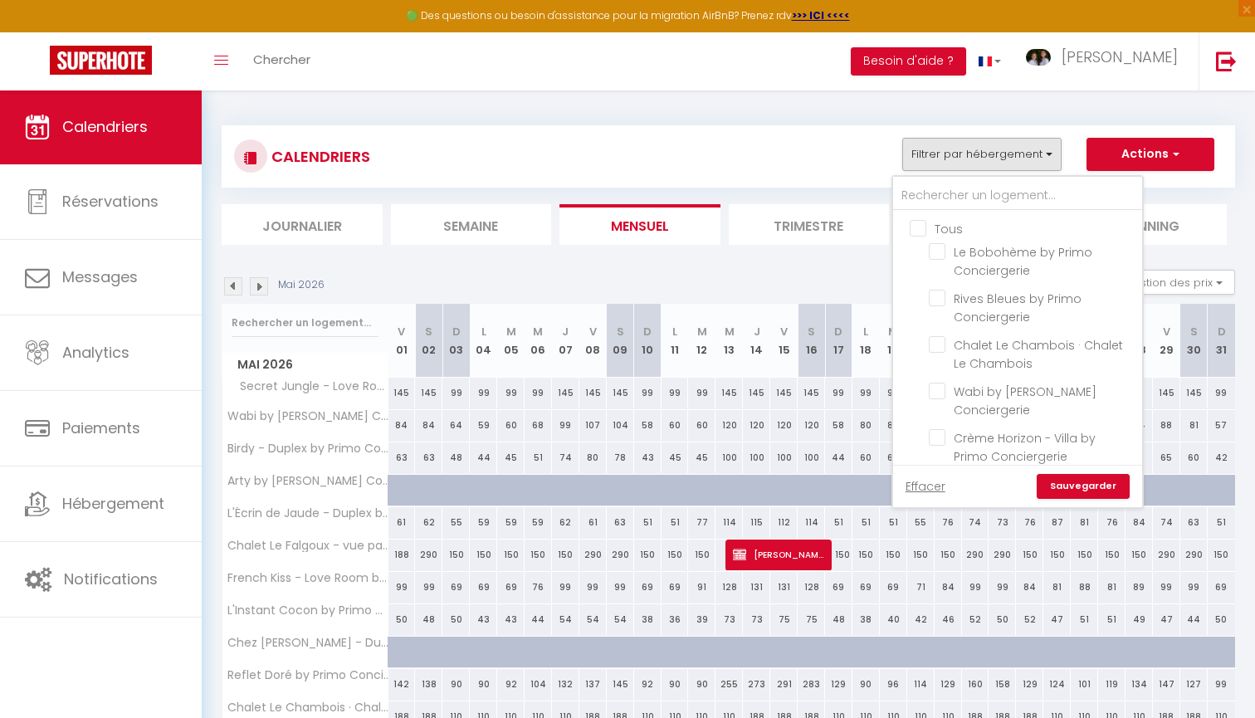
checkbox input "false"
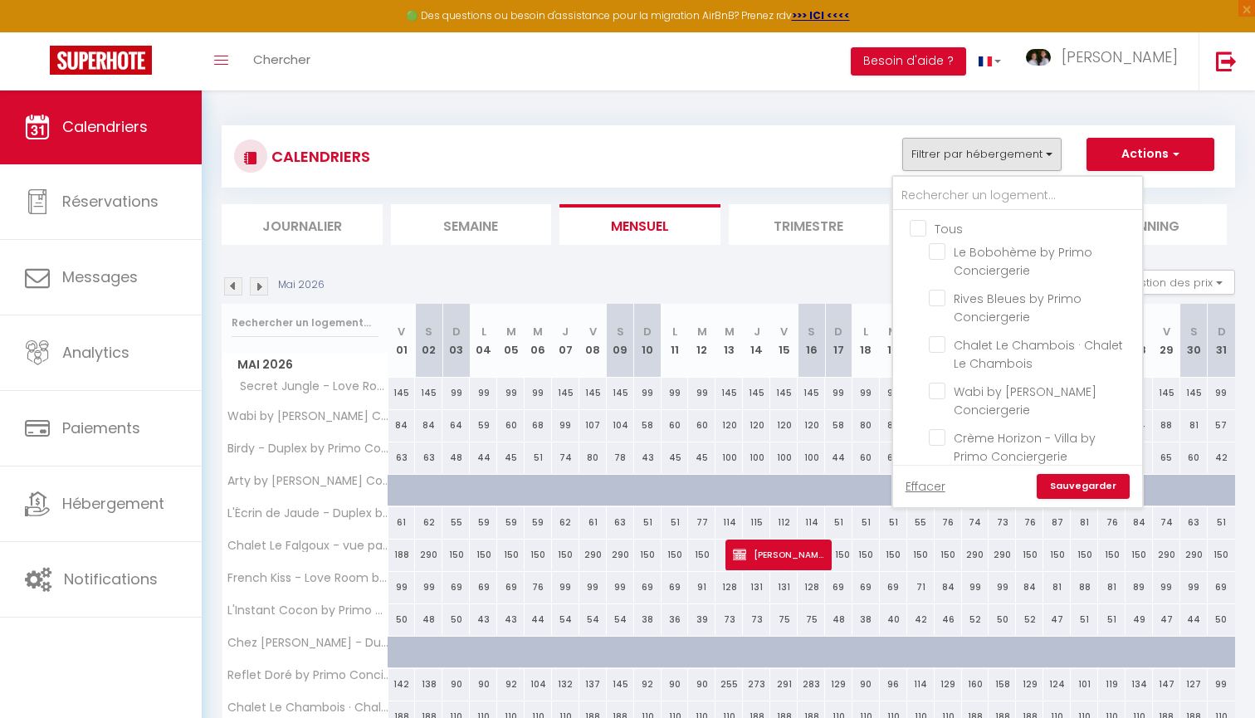
checkbox input "false"
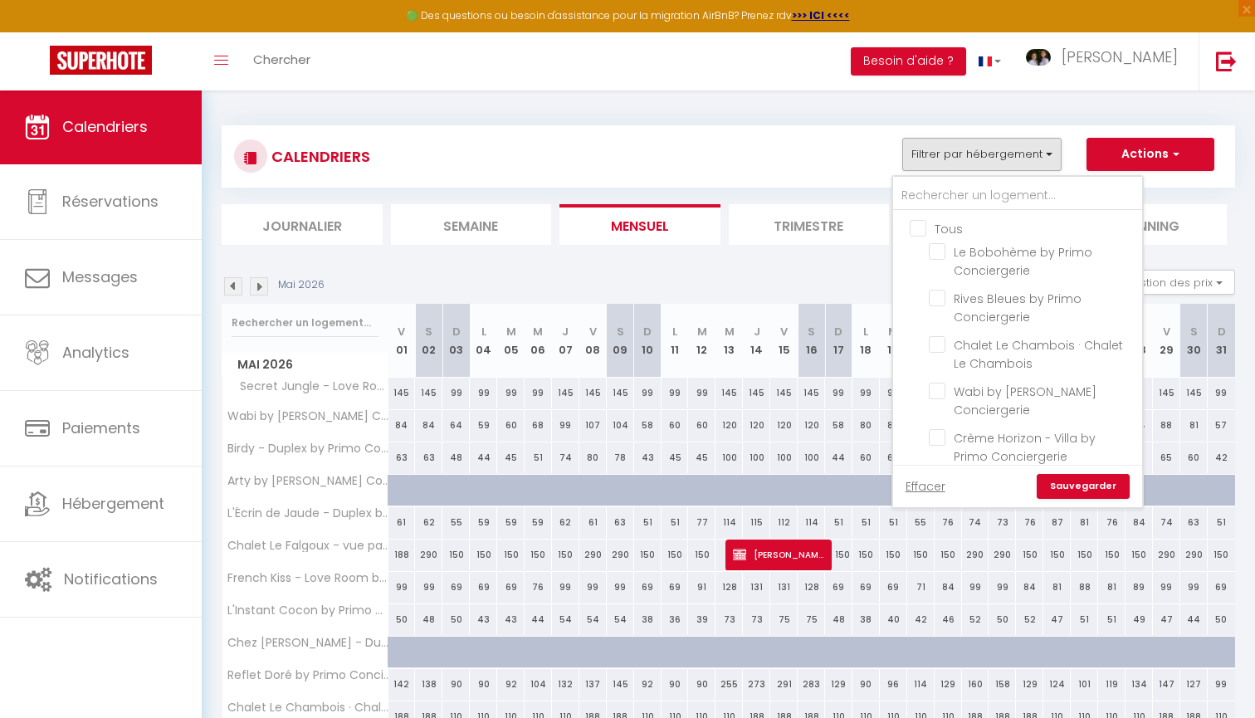
checkbox input "false"
click at [990, 351] on input "Chalet Le Chambois · Chalet Le Chambois" at bounding box center [1032, 344] width 207 height 17
checkbox input "true"
click at [1076, 485] on link "Sauvegarder" at bounding box center [1082, 486] width 93 height 25
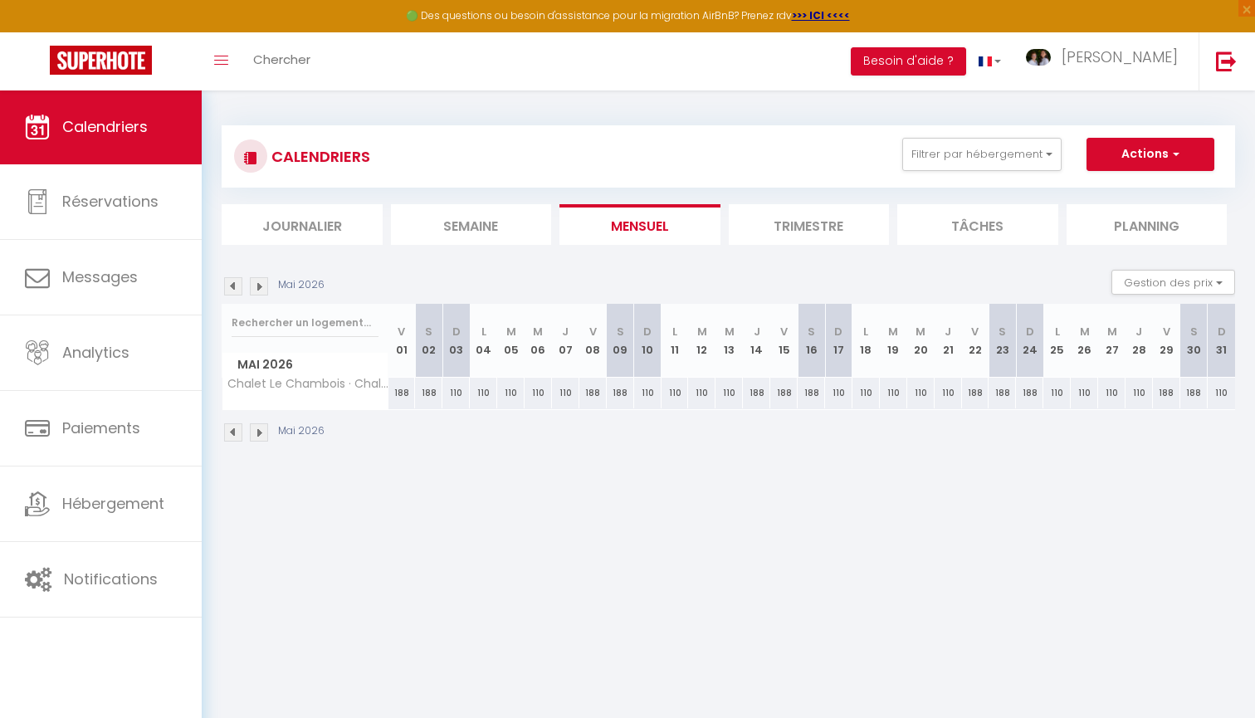
click at [1142, 139] on button "Actions" at bounding box center [1150, 154] width 128 height 33
click at [1144, 293] on button "Gestion des prix" at bounding box center [1173, 282] width 124 height 25
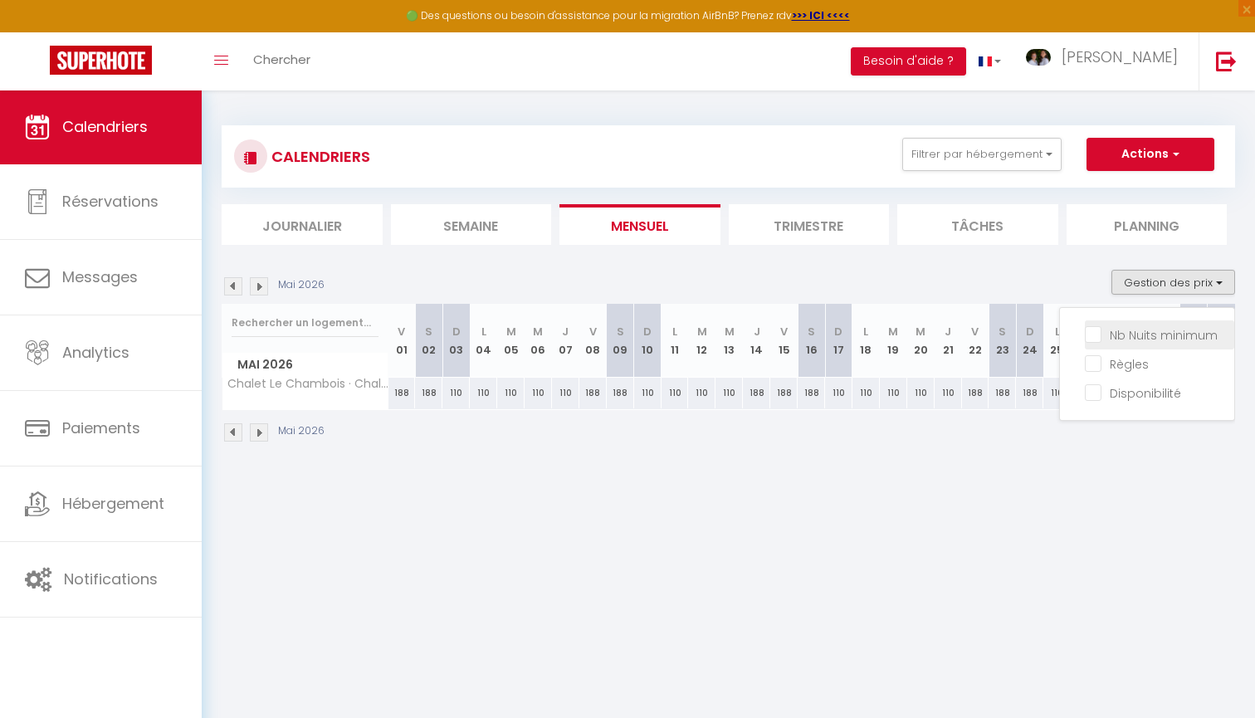
click at [1142, 328] on input "Nb Nuits minimum" at bounding box center [1159, 333] width 149 height 17
checkbox input "true"
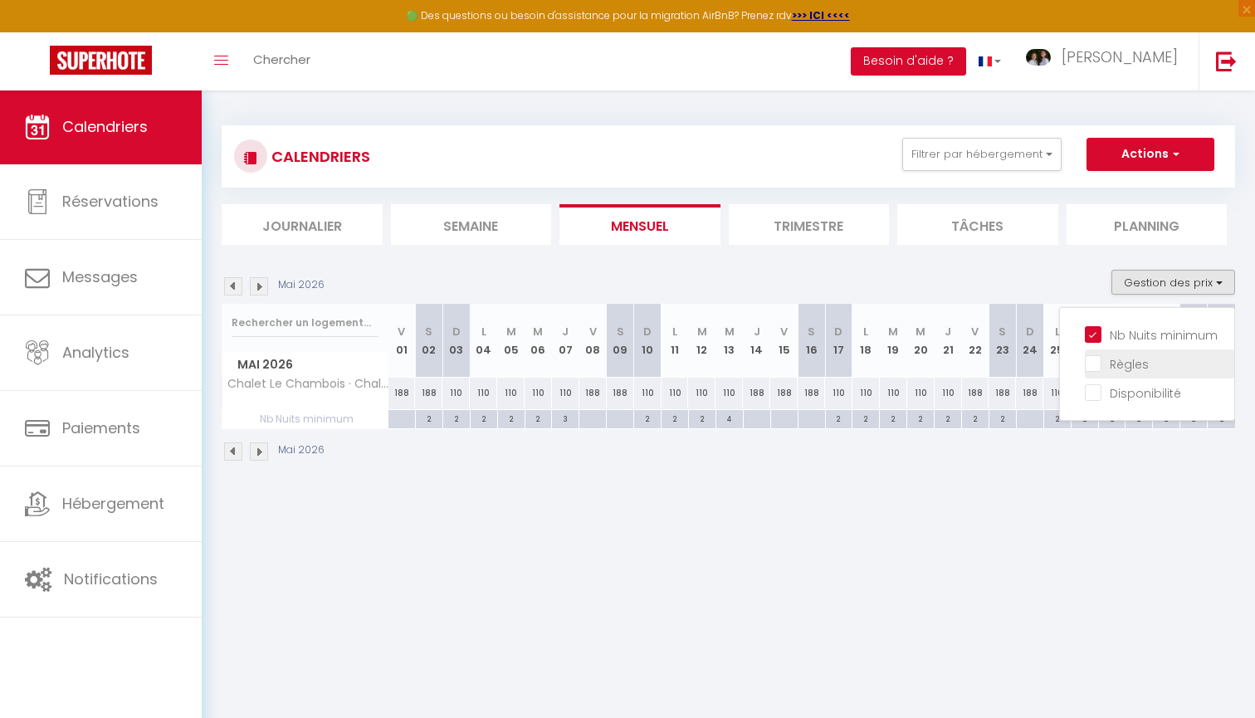
click at [1129, 363] on input "Règles" at bounding box center [1159, 362] width 149 height 17
checkbox input "true"
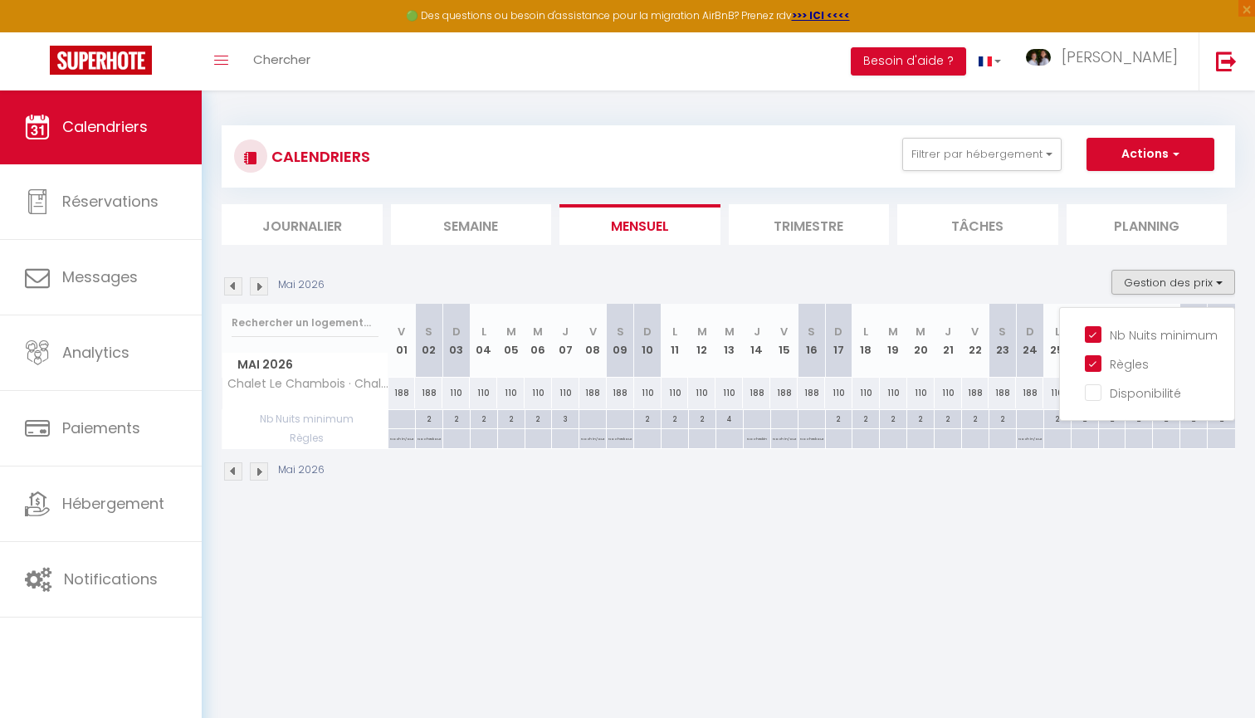
click at [743, 494] on div "Mai 2026" at bounding box center [728, 473] width 1013 height 49
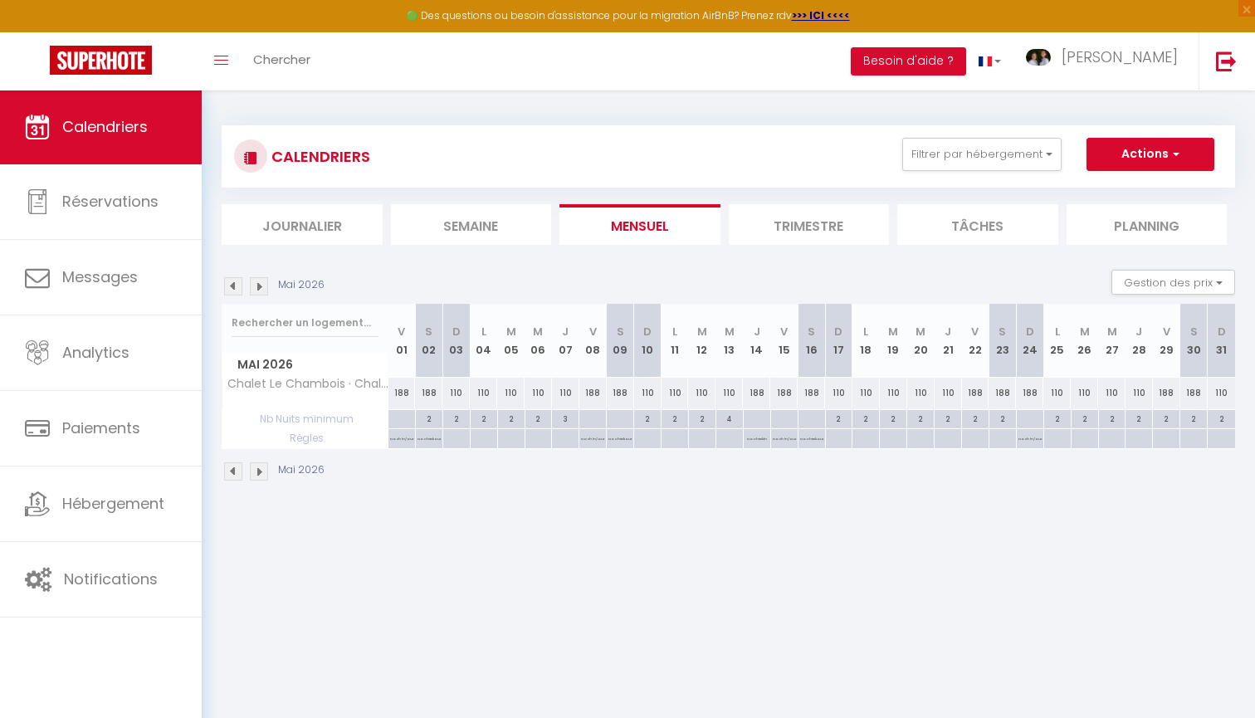
click at [1156, 152] on button "Actions" at bounding box center [1150, 154] width 128 height 33
click at [1128, 185] on link "Nouvelle réservation" at bounding box center [1132, 192] width 144 height 25
select select
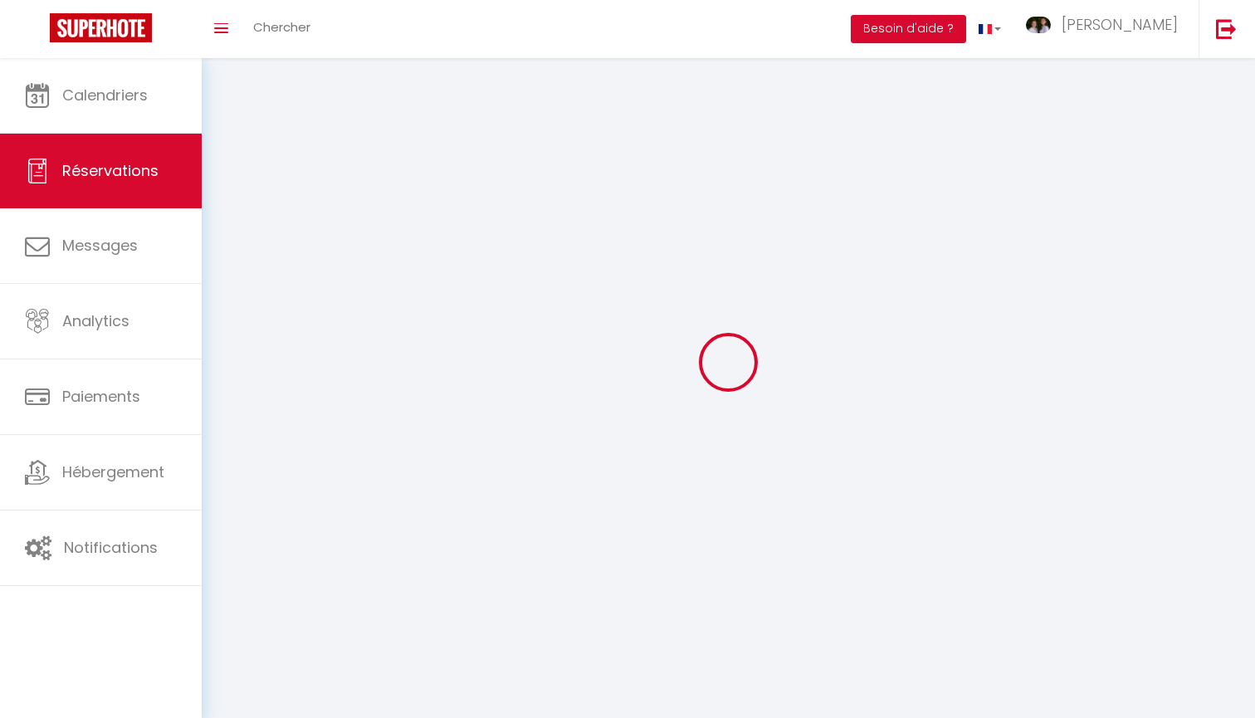
select select
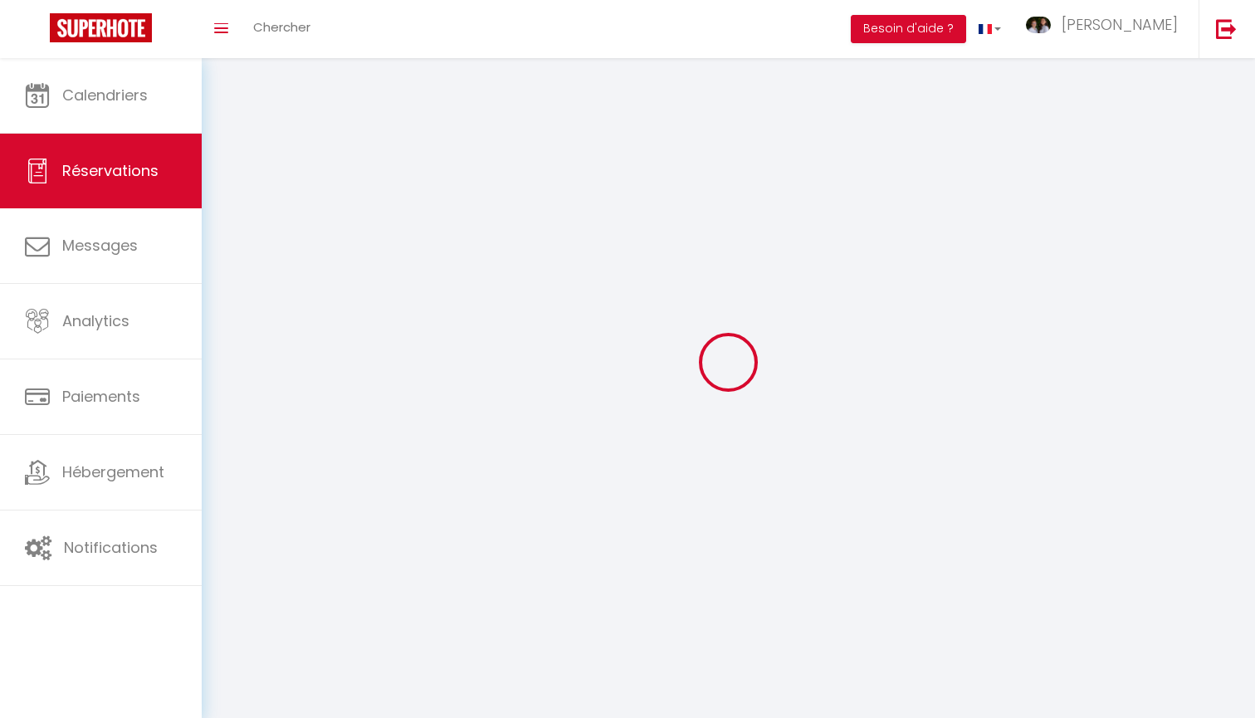
select select
checkbox input "false"
select select
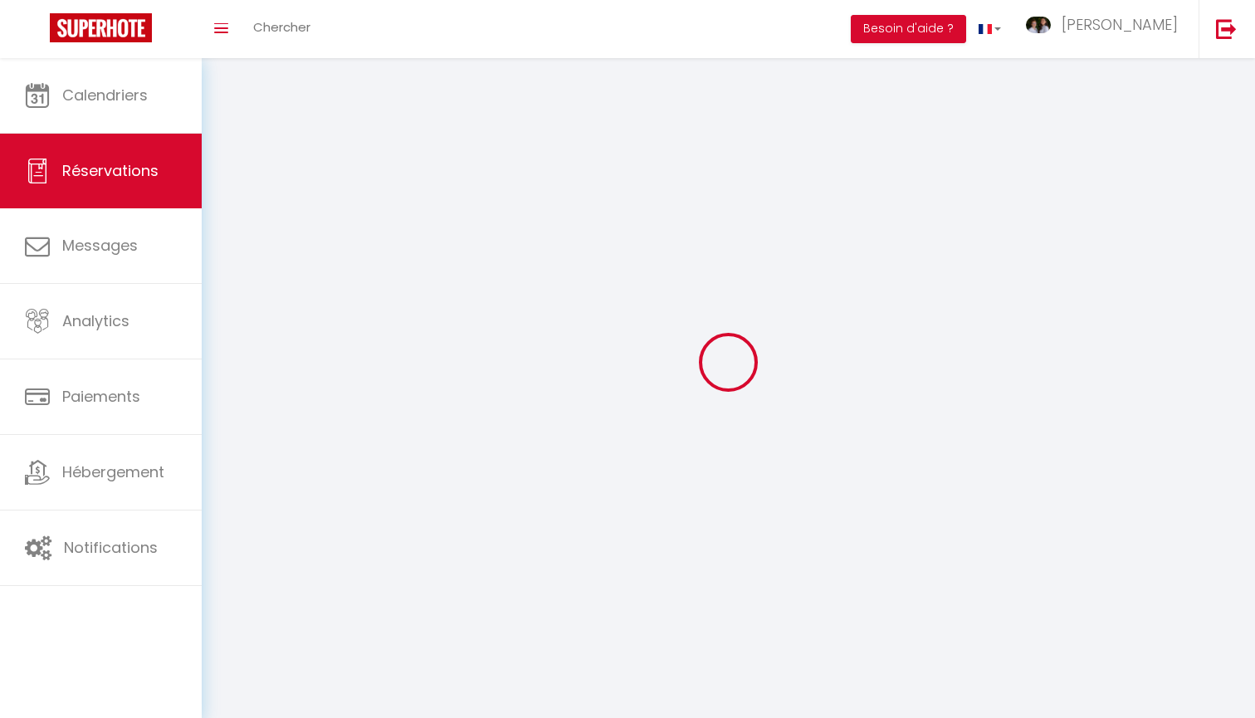
select select
checkbox input "false"
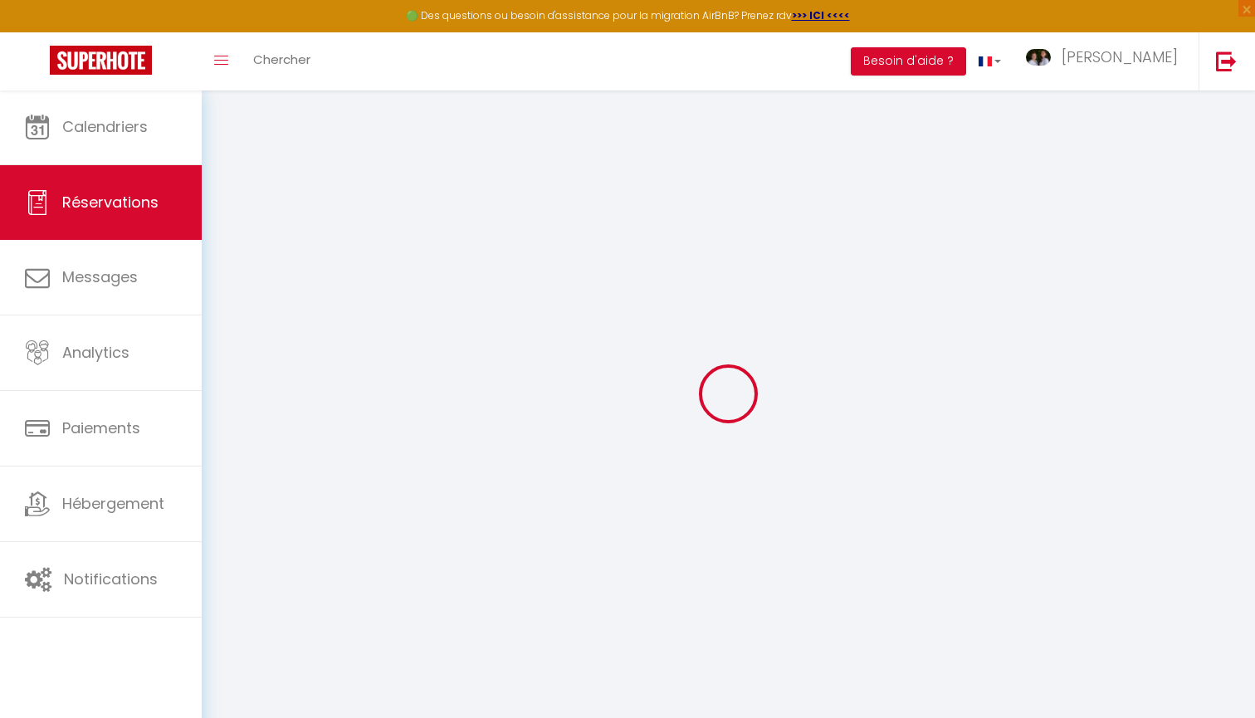
select select
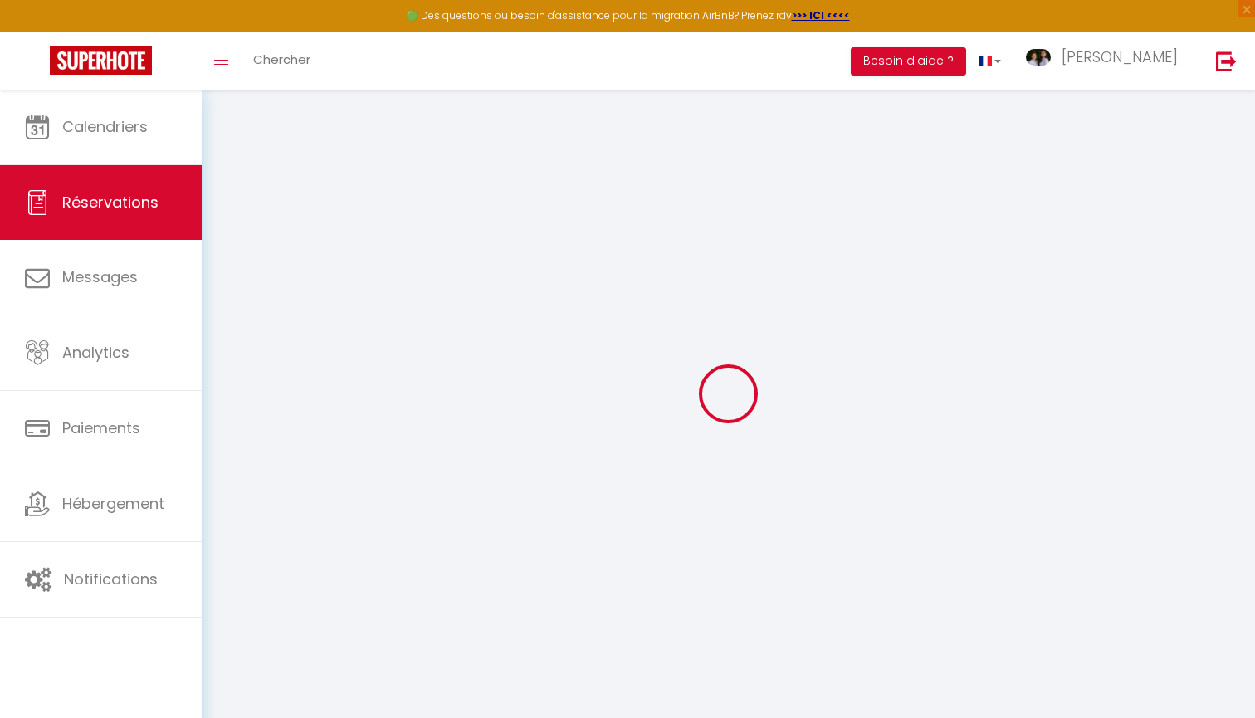
select select
checkbox input "false"
select select
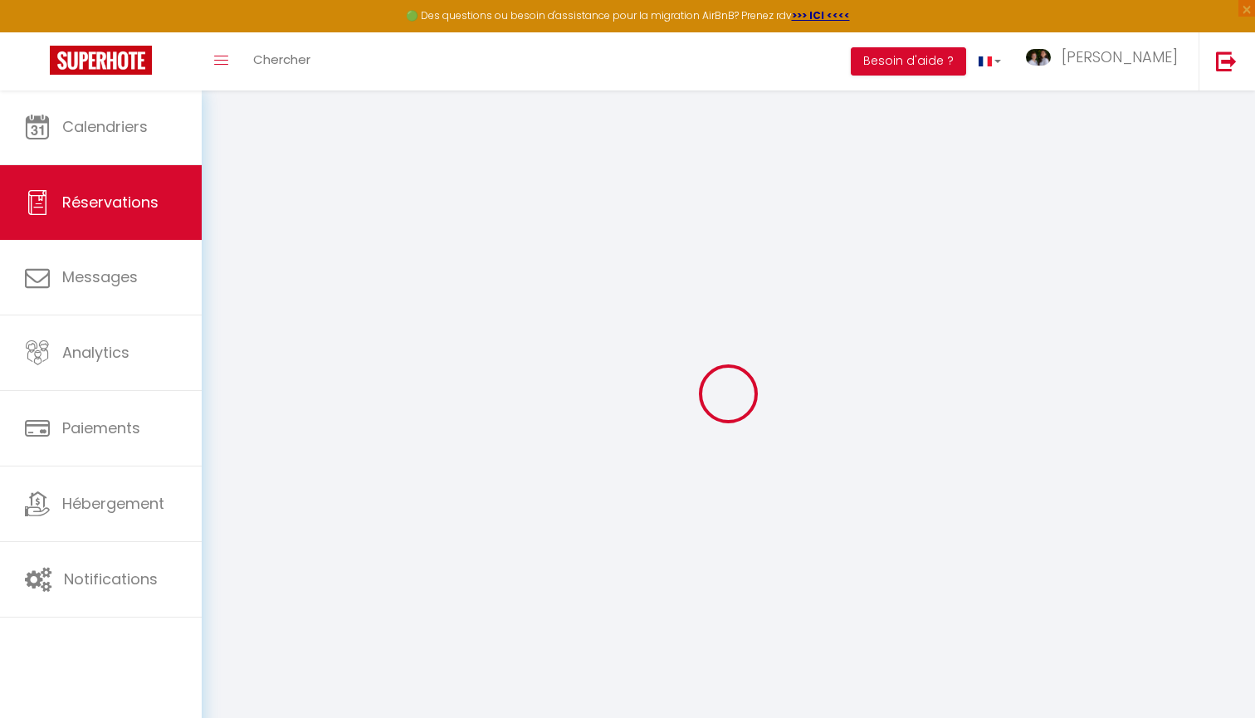
select select
checkbox input "false"
select select
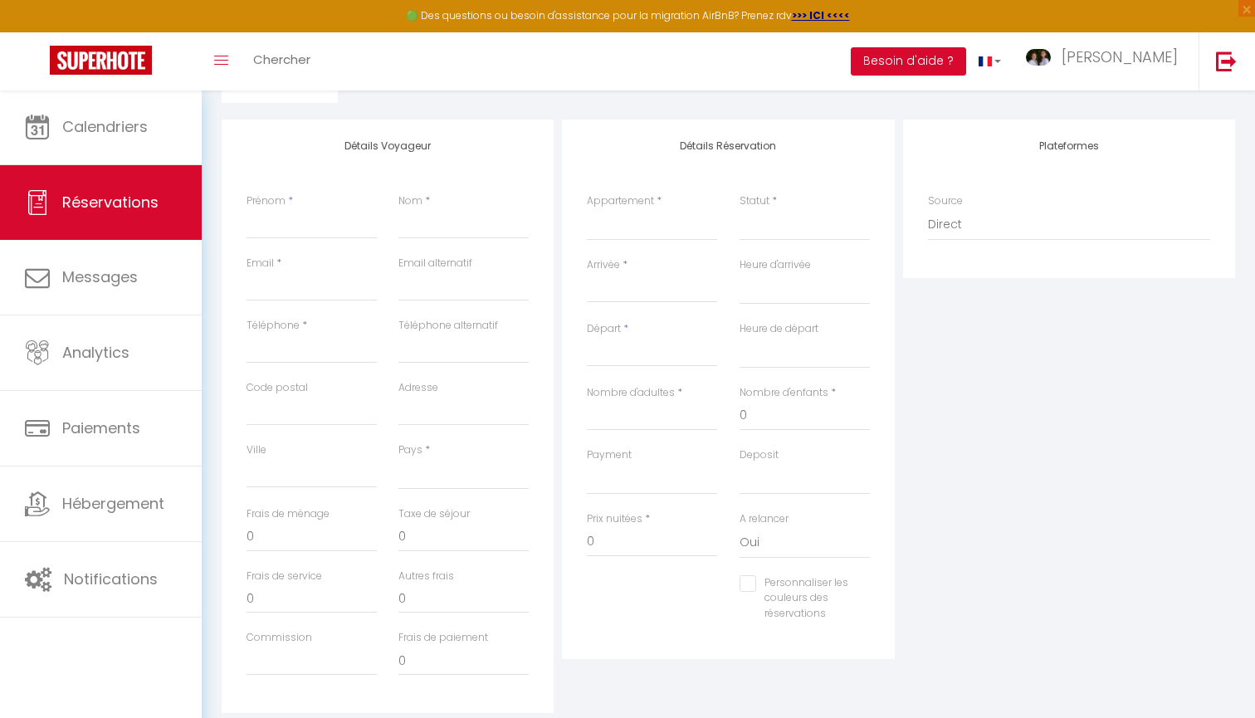
scroll to position [169, 0]
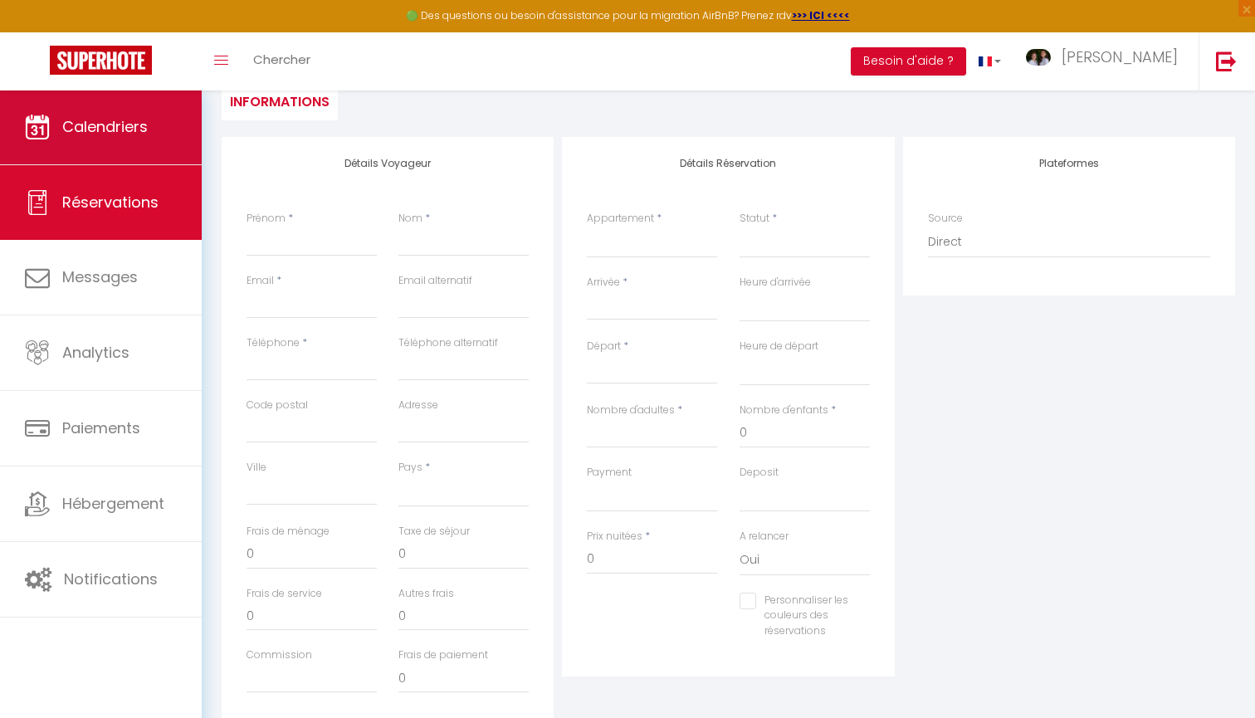
click at [131, 146] on link "Calendriers" at bounding box center [101, 127] width 202 height 75
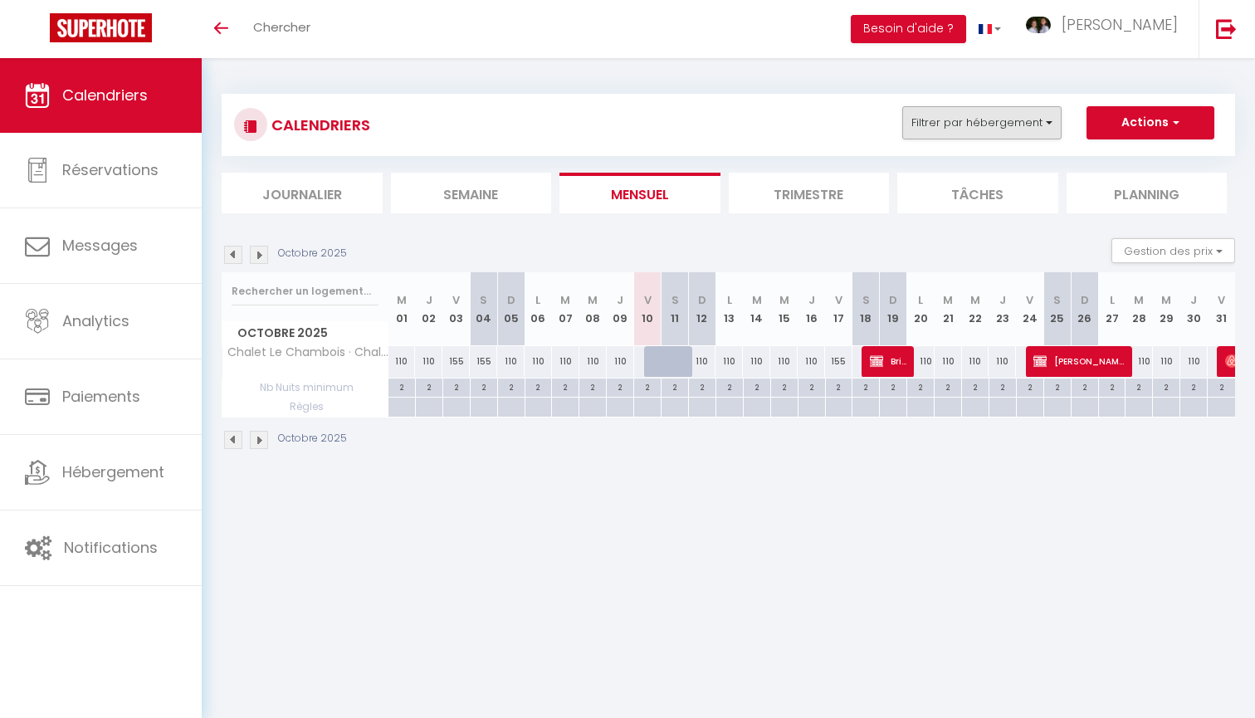
click at [987, 113] on button "Filtrer par hébergement" at bounding box center [981, 122] width 159 height 33
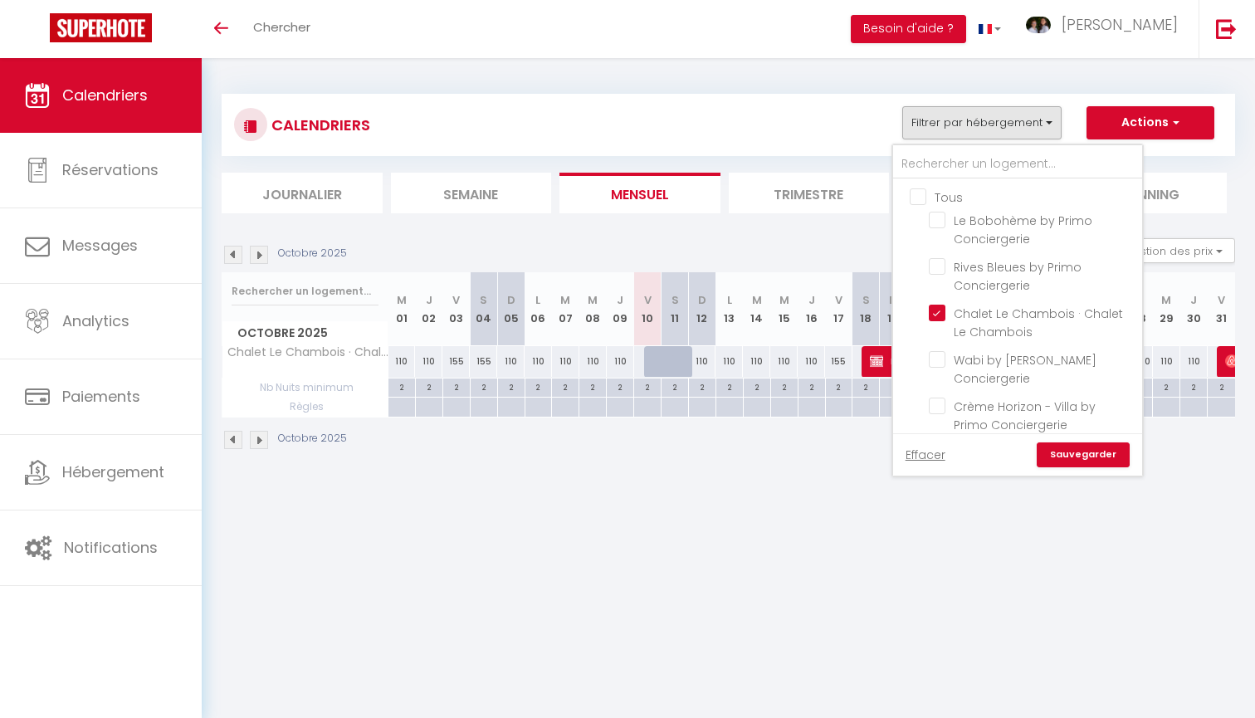
click at [948, 199] on input "Tous" at bounding box center [1033, 196] width 249 height 17
checkbox input "true"
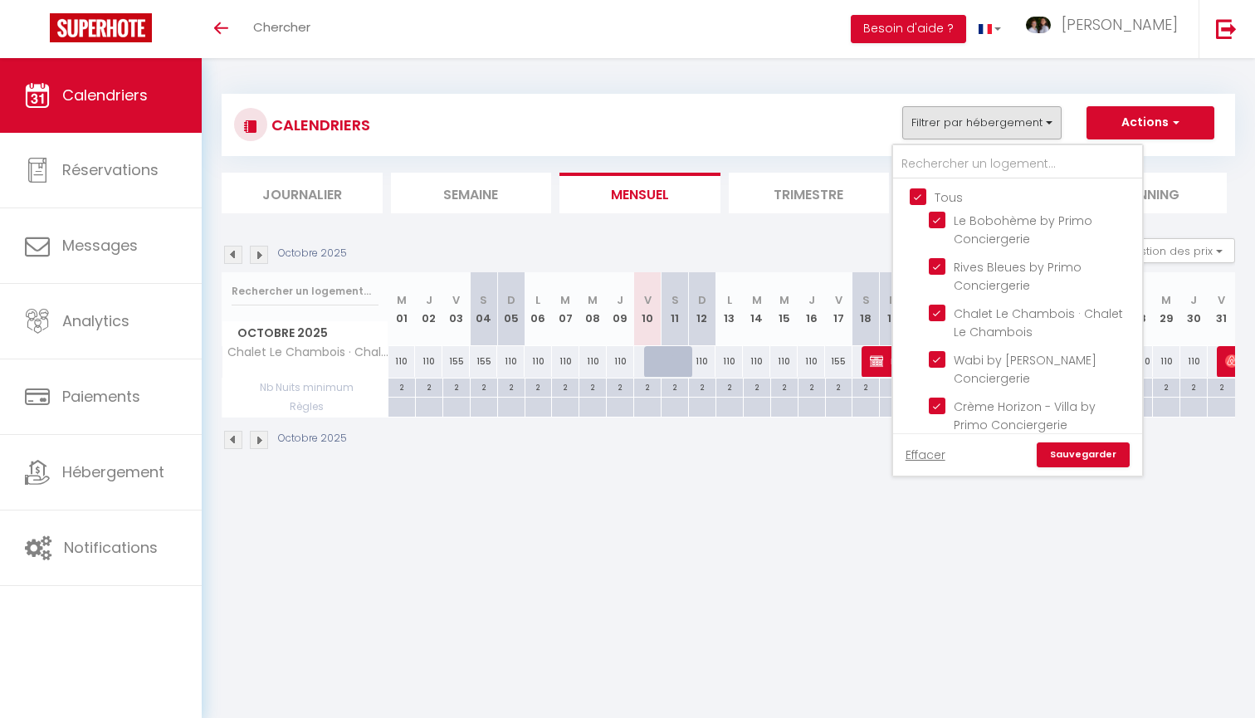
checkbox input "true"
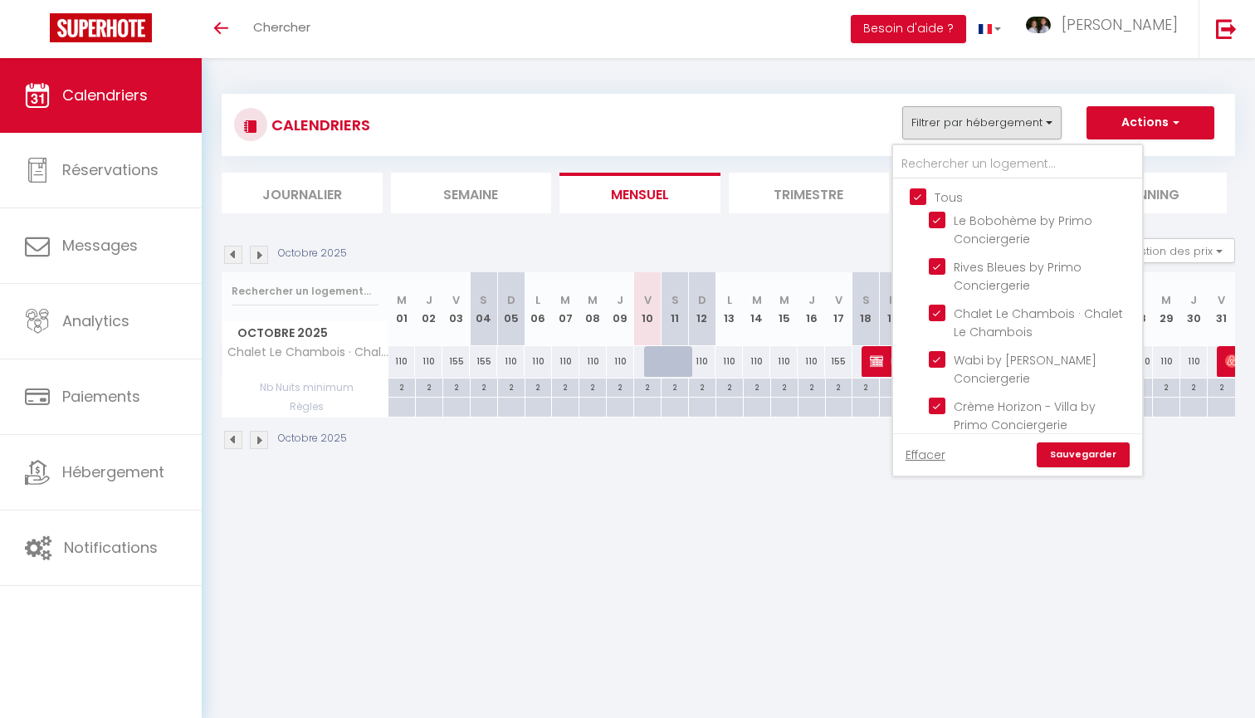
checkbox input "true"
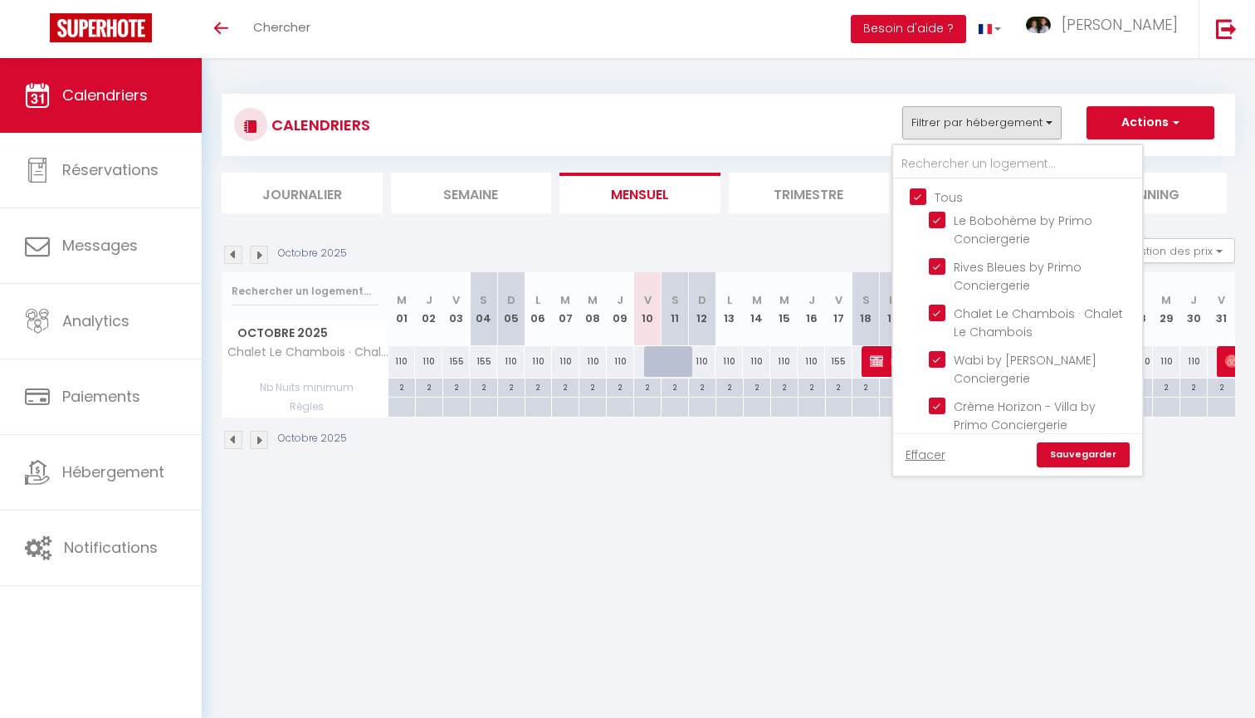
checkbox input "true"
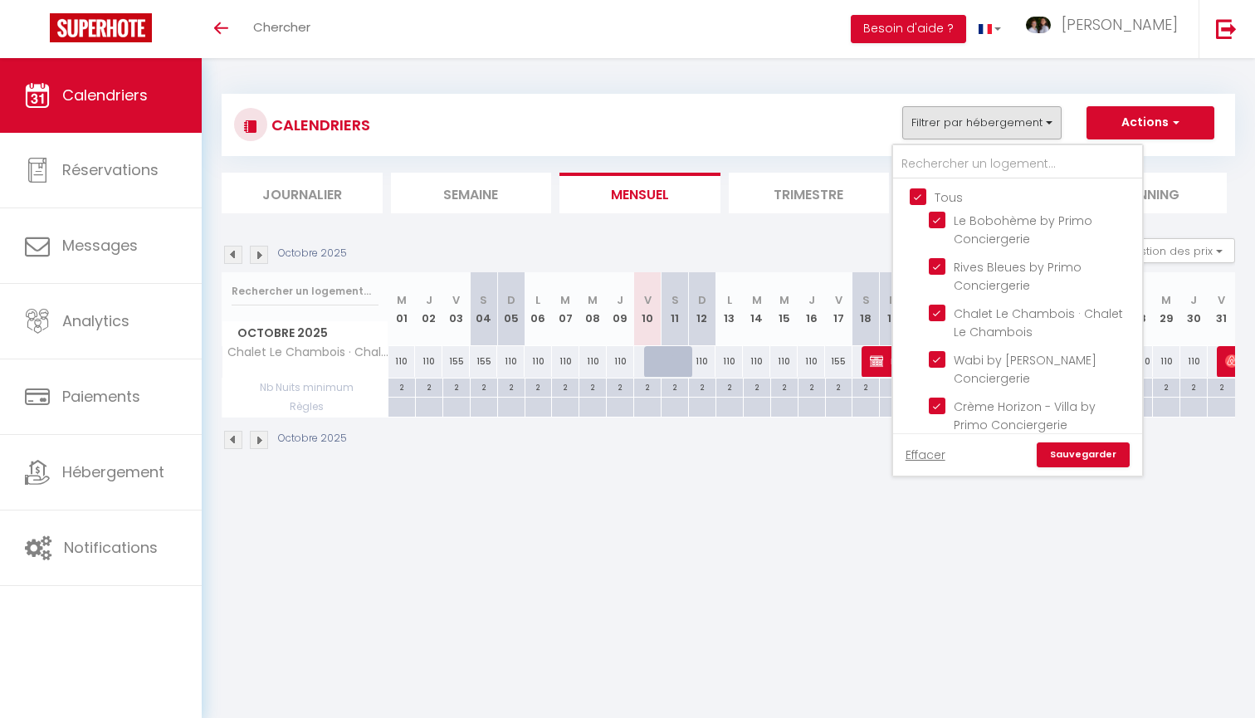
checkbox input "true"
click at [1070, 453] on link "Sauvegarder" at bounding box center [1082, 454] width 93 height 25
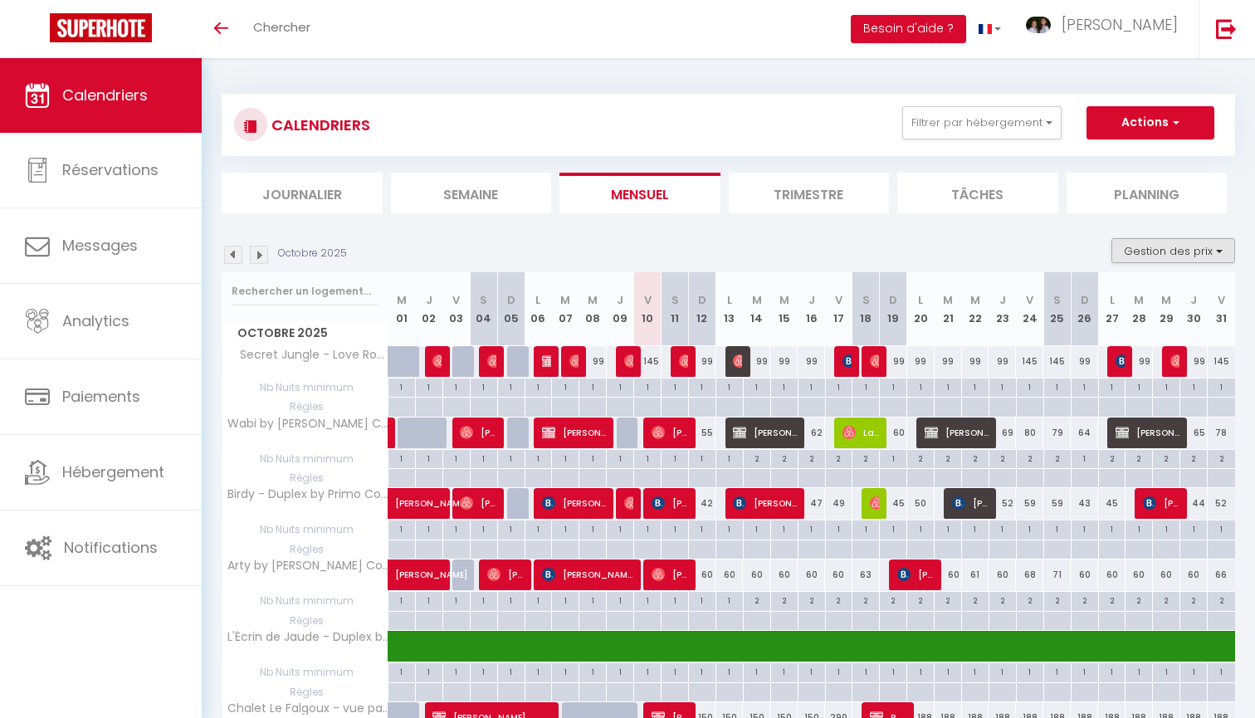
click at [1120, 247] on button "Gestion des prix" at bounding box center [1173, 250] width 124 height 25
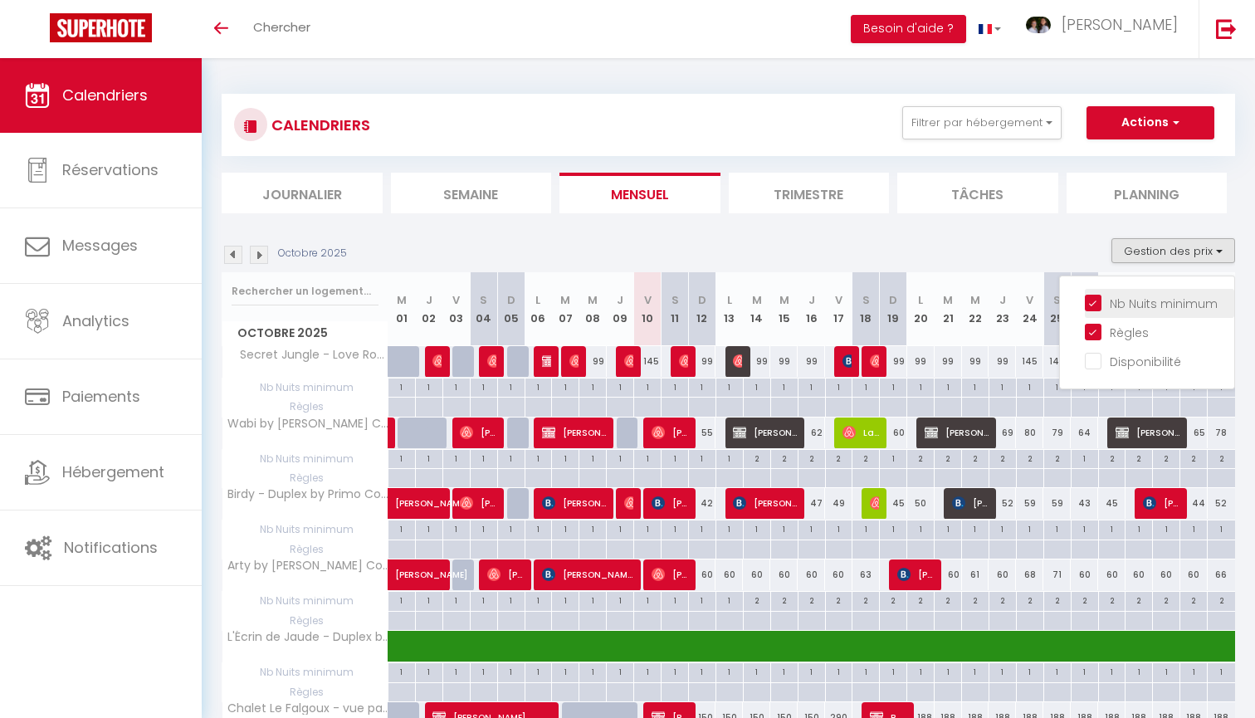
click at [1100, 308] on input "Nb Nuits minimum" at bounding box center [1159, 302] width 149 height 17
checkbox input "false"
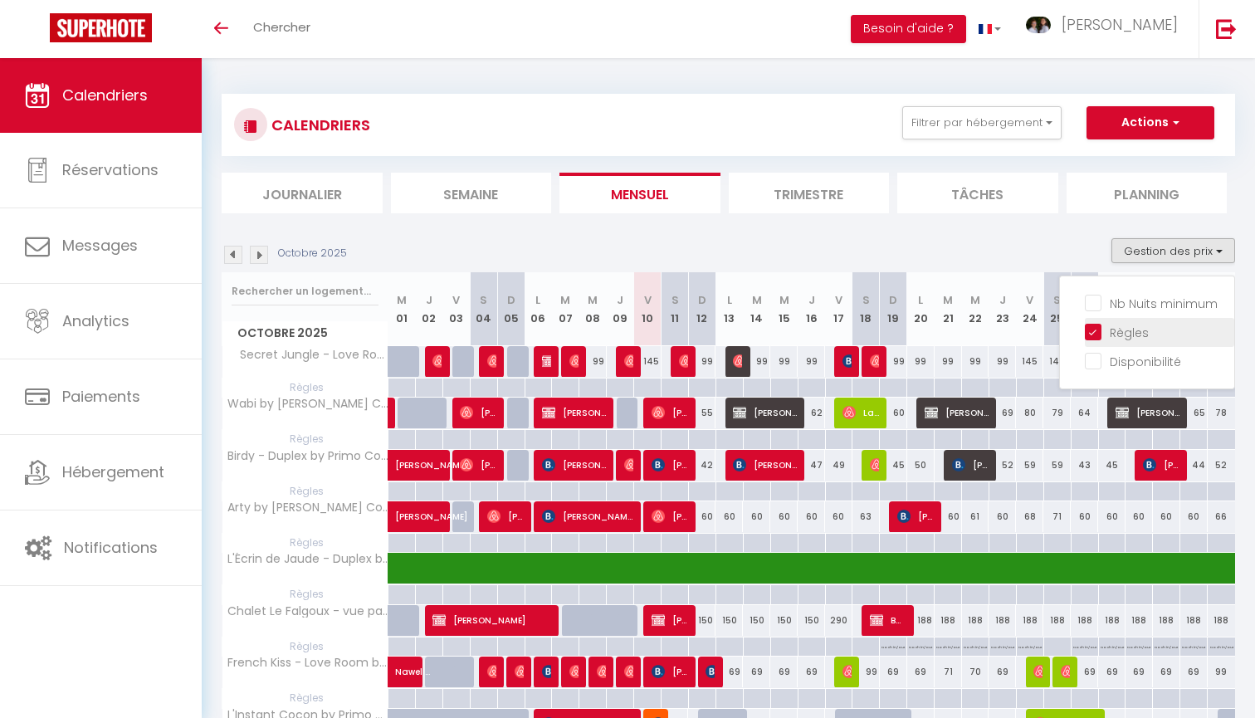
click at [1100, 329] on input "Règles" at bounding box center [1159, 331] width 149 height 17
checkbox input "false"
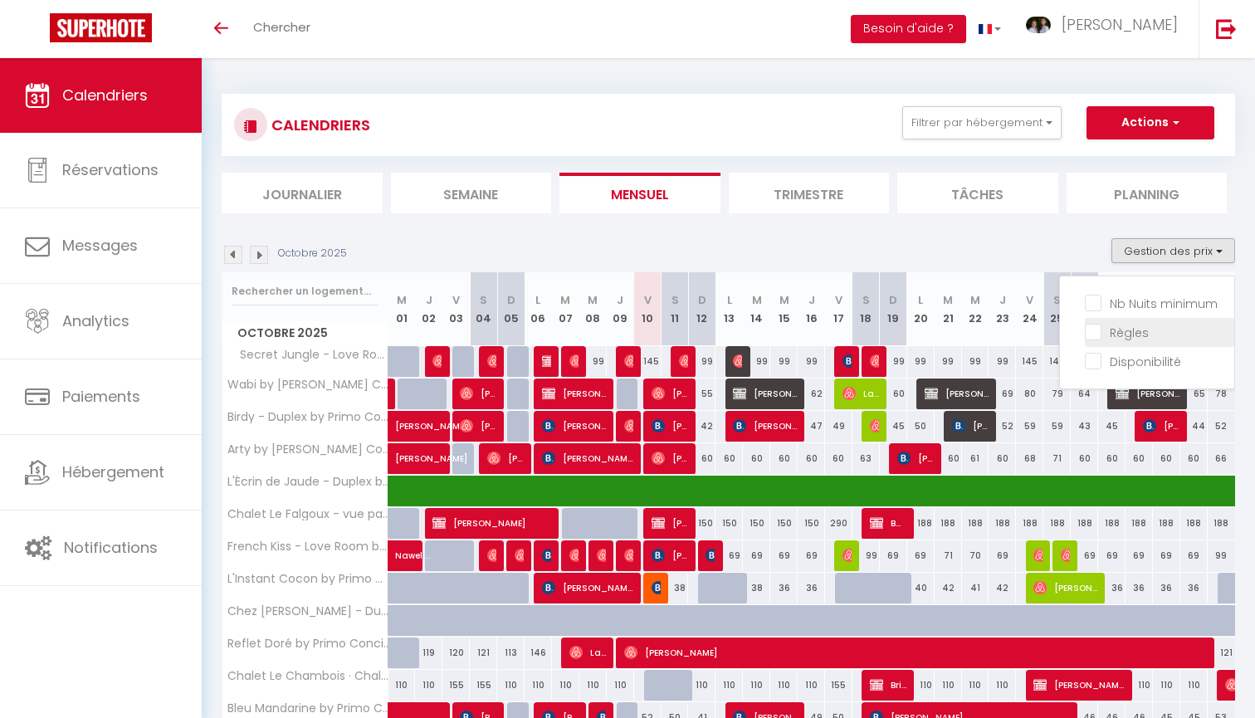
select select
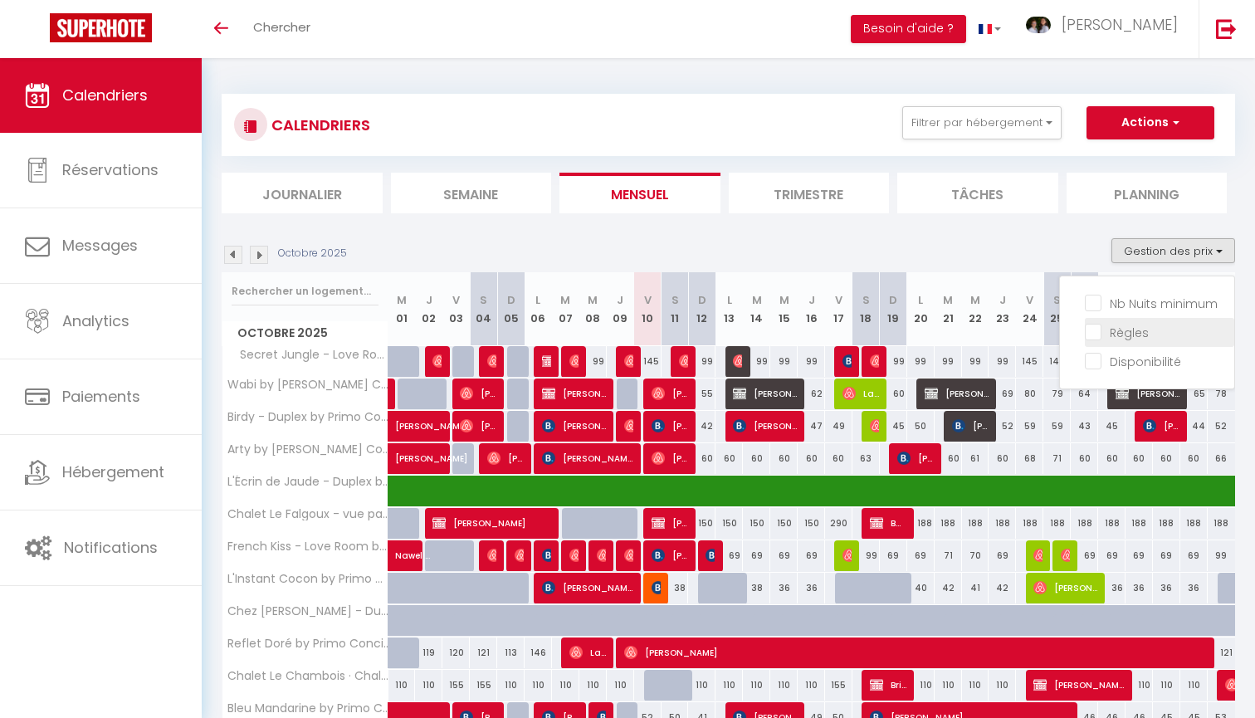
select select
click at [966, 251] on div "Octobre 2025 Gestion des prix Nb Nuits minimum Règles Disponibilité" at bounding box center [728, 255] width 1013 height 34
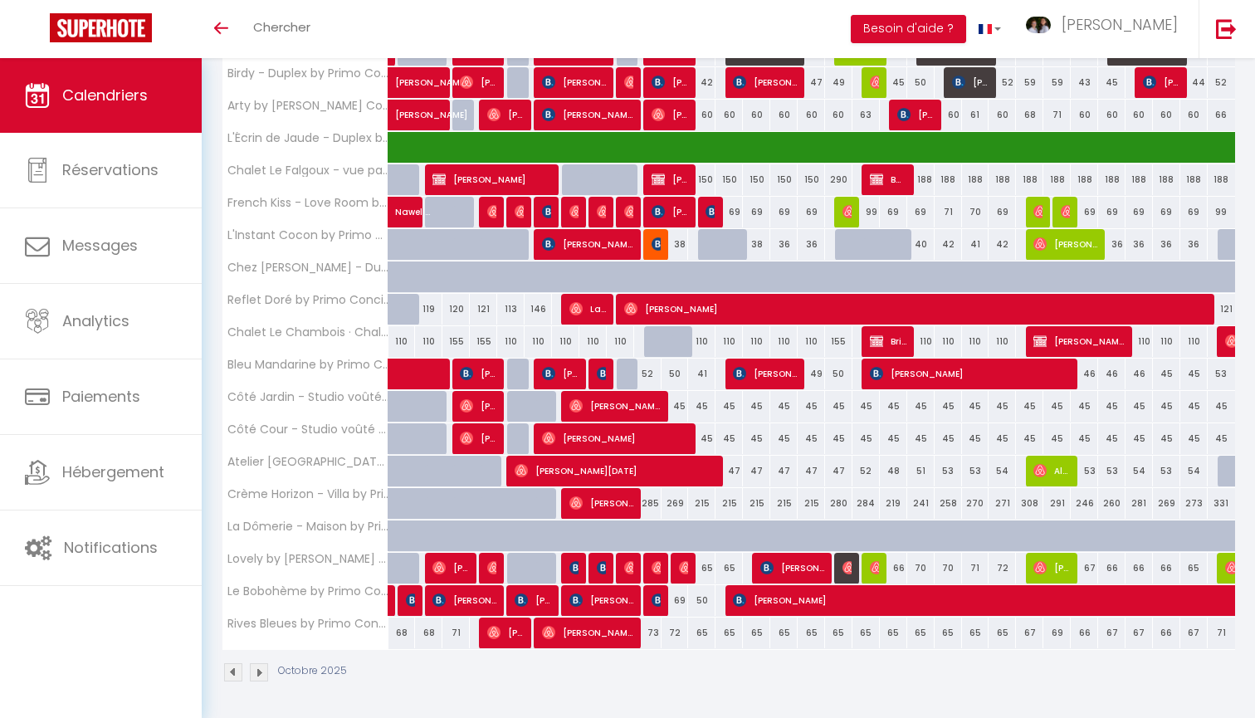
scroll to position [343, 0]
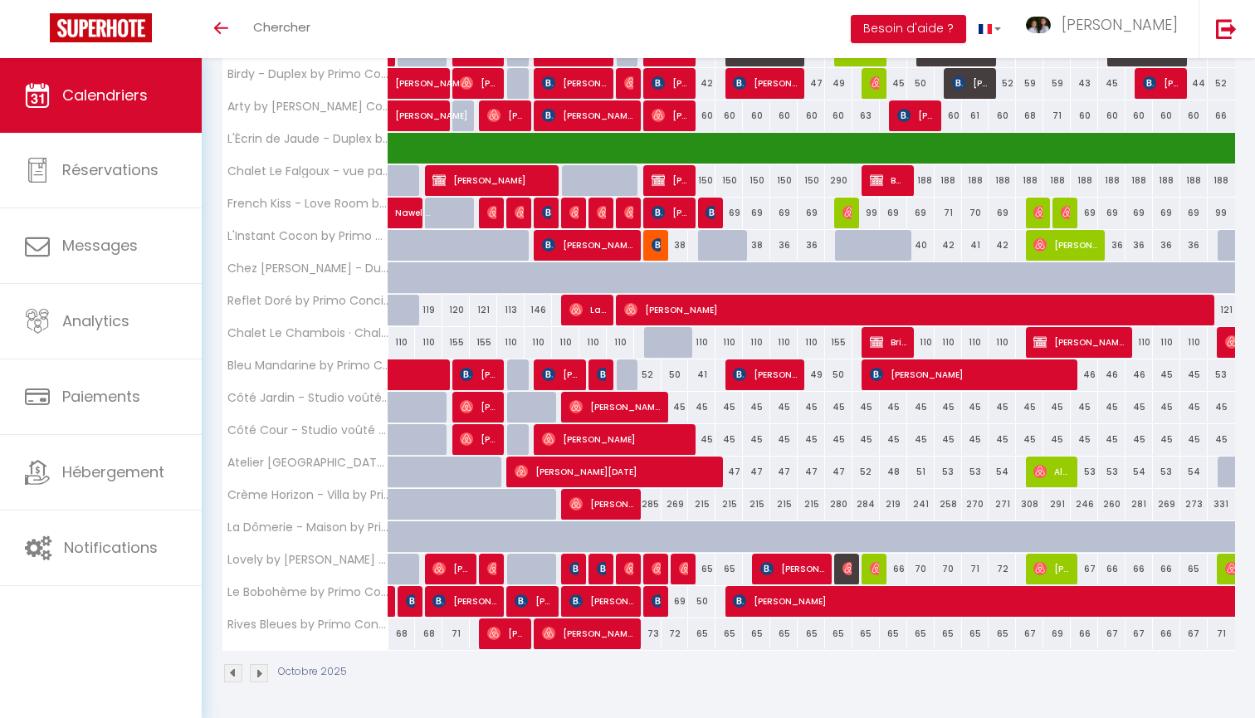
click at [891, 337] on span "Brice LE BOURDAIS" at bounding box center [888, 342] width 37 height 32
select select "KO"
select select "0"
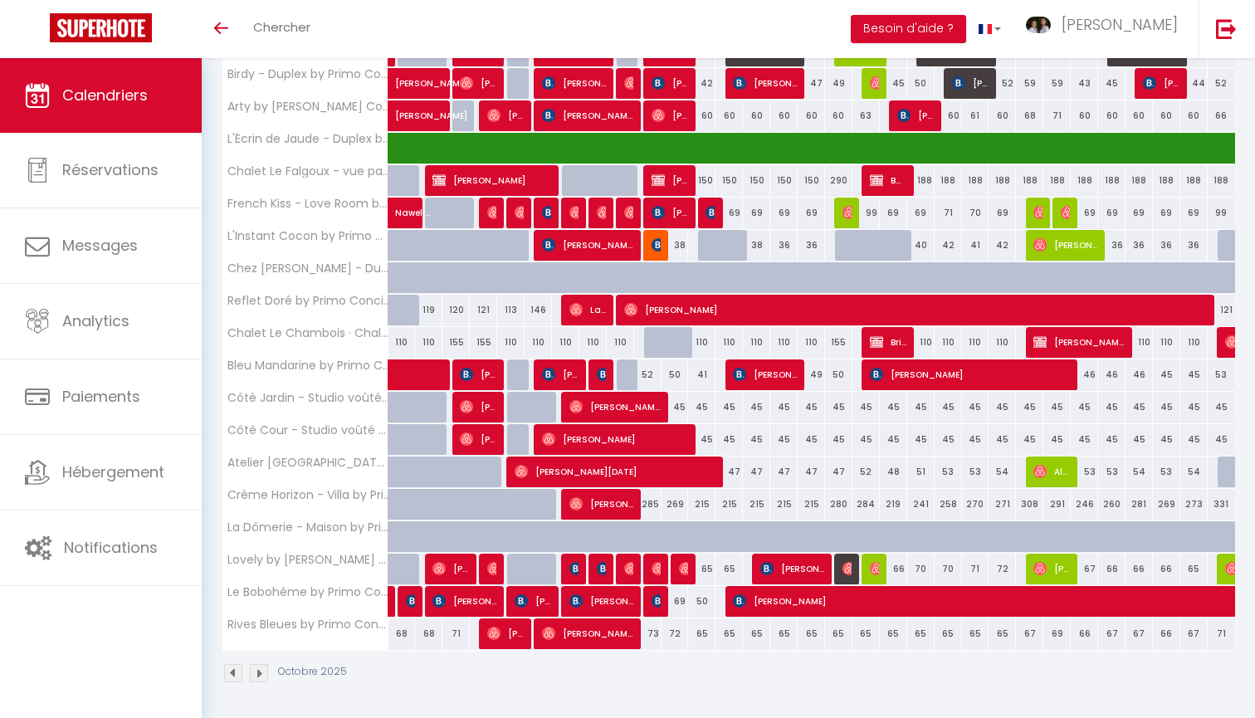
select select "1"
select select
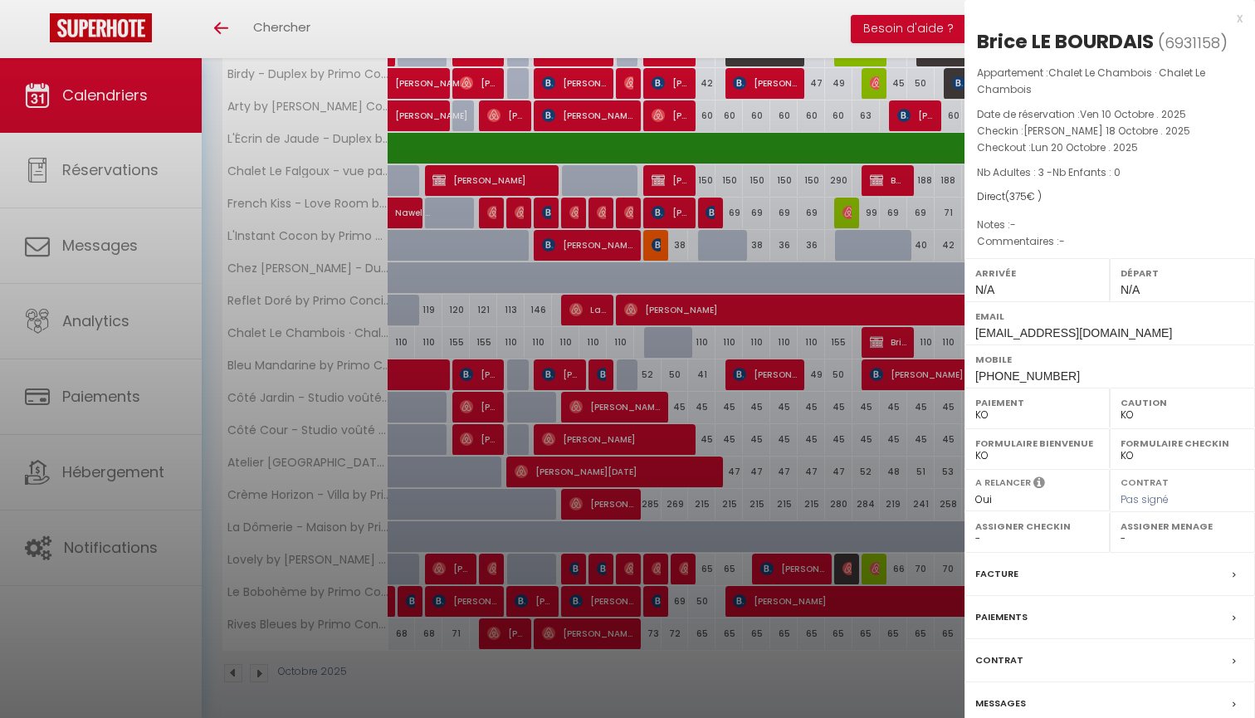
click at [756, 579] on div at bounding box center [627, 359] width 1255 height 718
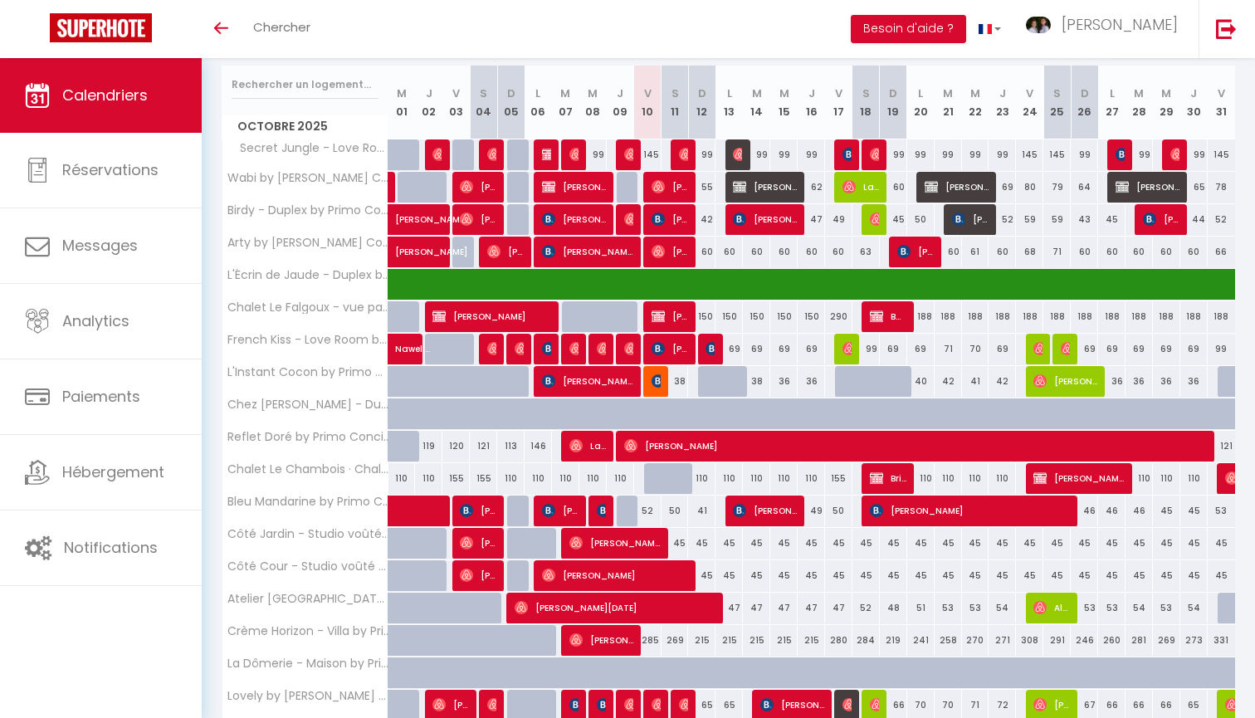
scroll to position [205, 0]
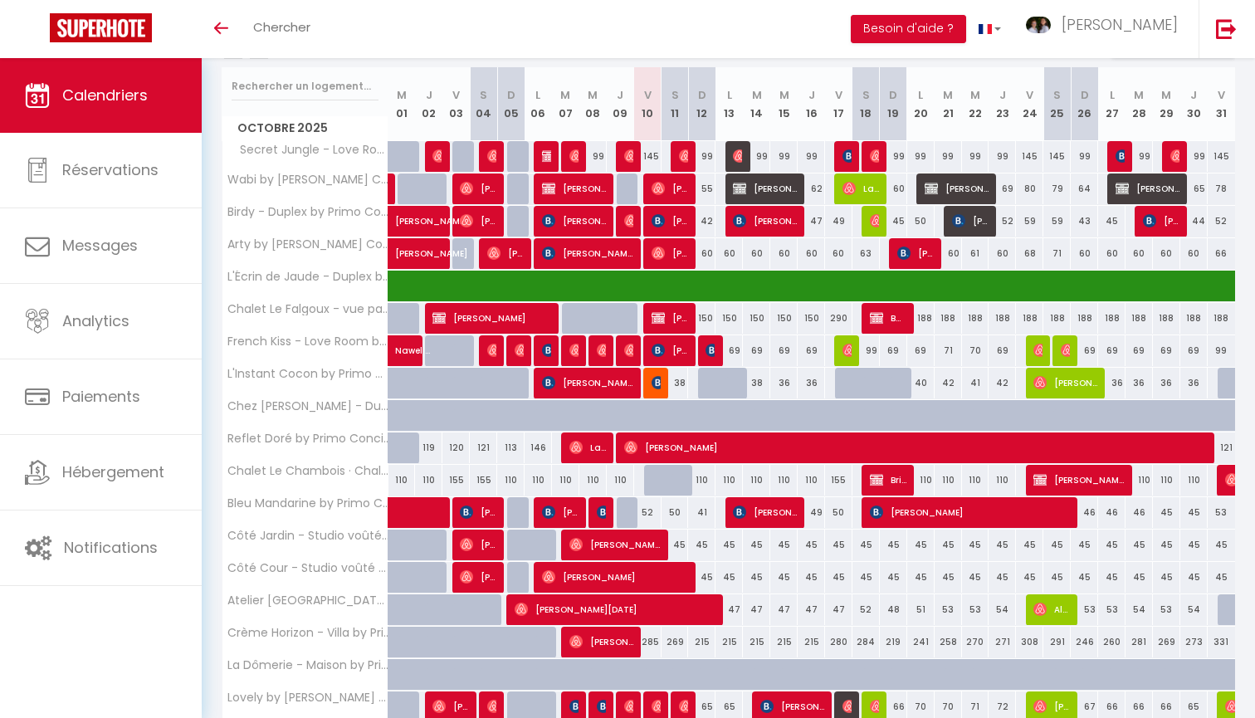
click at [887, 480] on span "Brice LE BOURDAIS" at bounding box center [888, 480] width 37 height 32
